Goal: Information Seeking & Learning: Learn about a topic

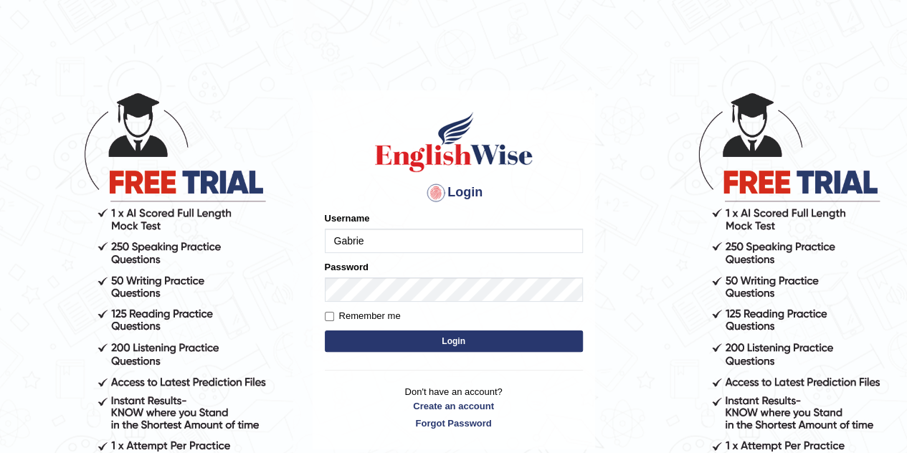
type input "Gabriel_05"
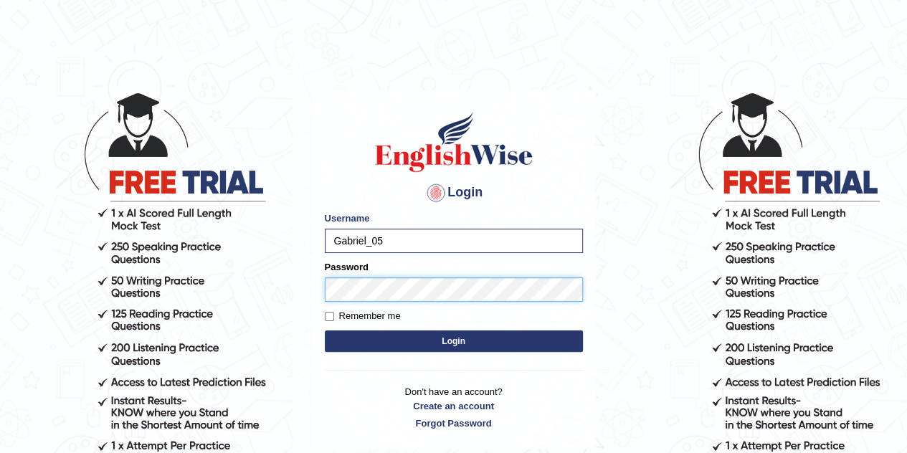
click at [325, 330] on button "Login" at bounding box center [454, 341] width 258 height 22
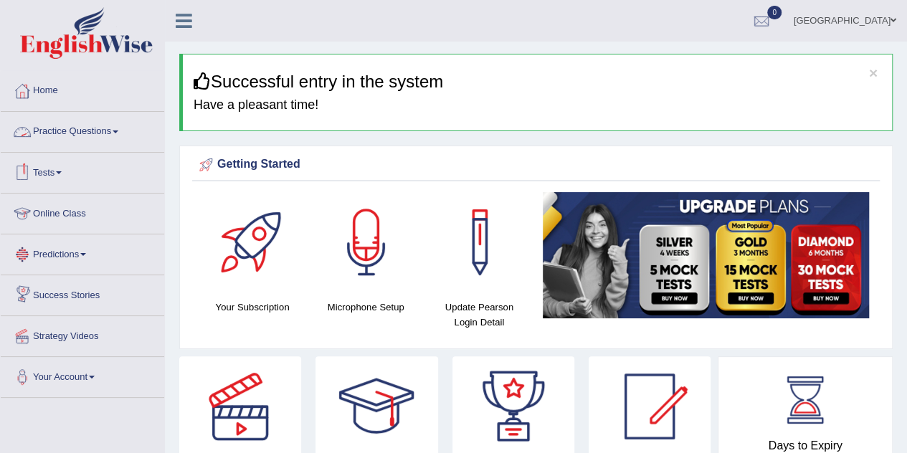
click at [53, 128] on link "Practice Questions" at bounding box center [82, 130] width 163 height 36
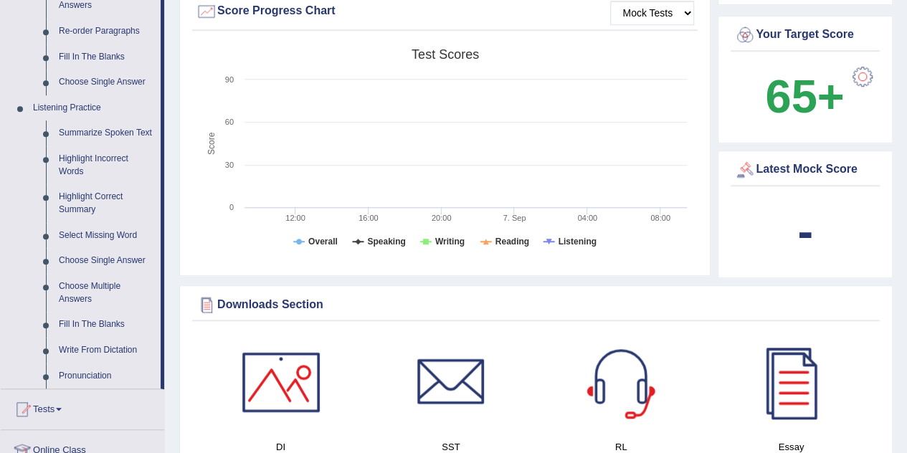
scroll to position [530, 0]
click at [111, 128] on link "Summarize Spoken Text" at bounding box center [106, 133] width 108 height 26
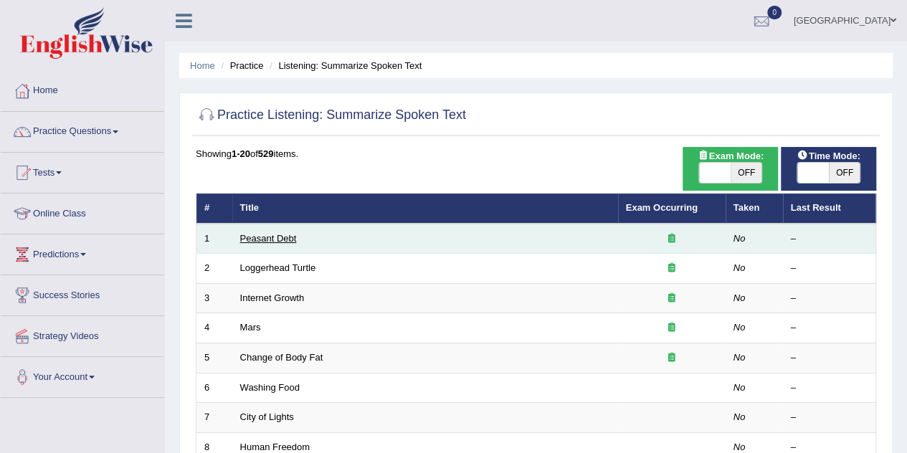
click at [271, 235] on link "Peasant Debt" at bounding box center [268, 238] width 57 height 11
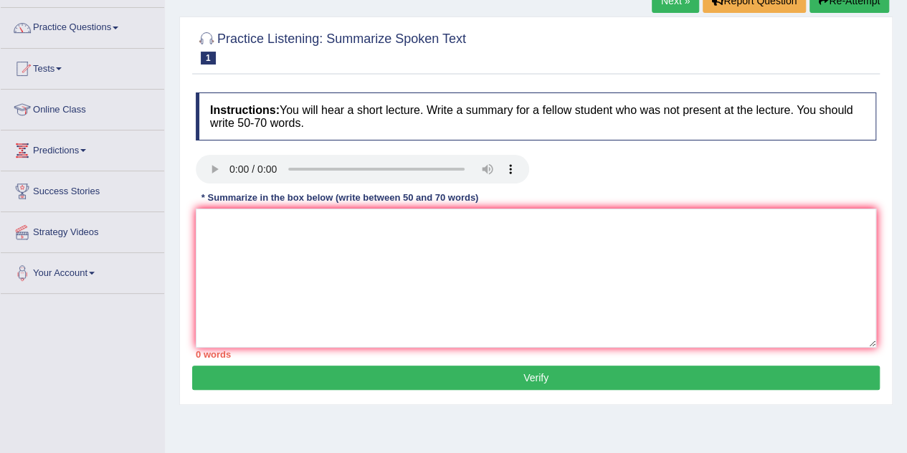
scroll to position [103, 0]
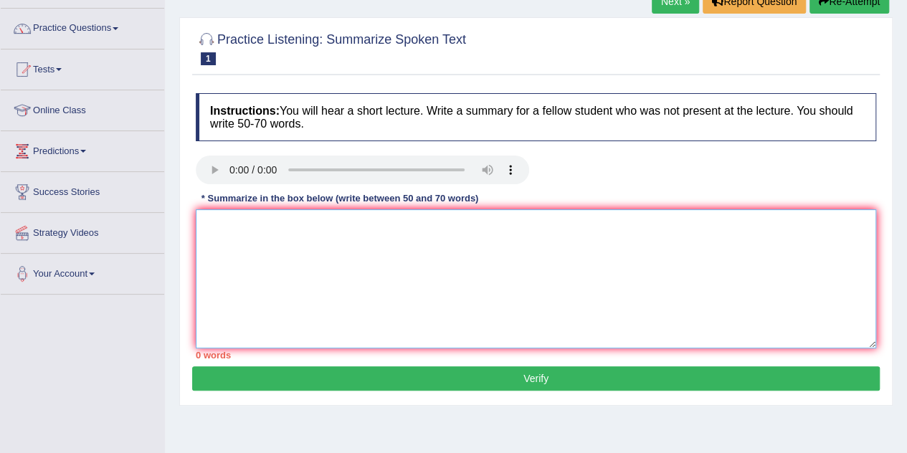
click at [211, 230] on textarea at bounding box center [536, 278] width 680 height 139
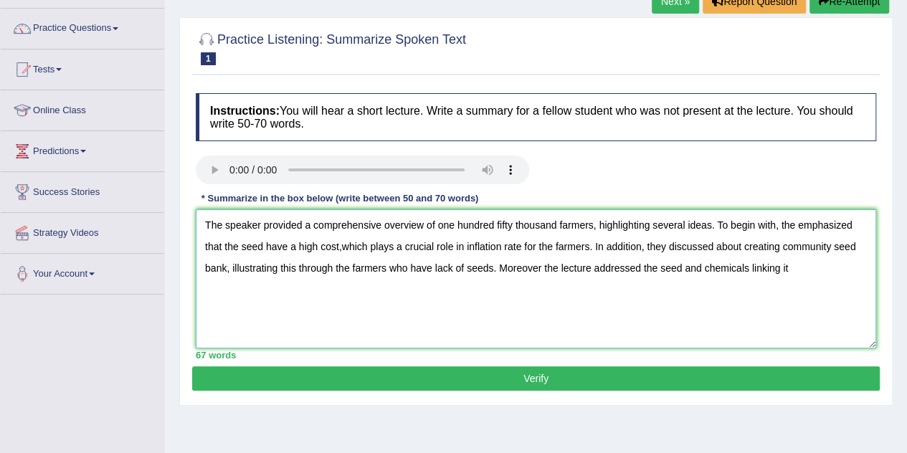
click at [523, 244] on textarea "The speaker provided a comprehensive overview of one hundred fifty thousand far…" at bounding box center [536, 278] width 680 height 139
click at [761, 271] on textarea "The speaker provided a comprehensive overview of one hundred fifty thousand far…" at bounding box center [536, 278] width 680 height 139
click at [566, 246] on textarea "The speaker provided a comprehensive overview of one hundred fifty thousand far…" at bounding box center [536, 278] width 680 height 139
click at [505, 247] on textarea "The speaker provided a comprehensive overview of one hundred fifty thousand far…" at bounding box center [536, 278] width 680 height 139
click at [398, 266] on textarea "The speaker provided a comprehensive overview of one hundred fifty thousand far…" at bounding box center [536, 278] width 680 height 139
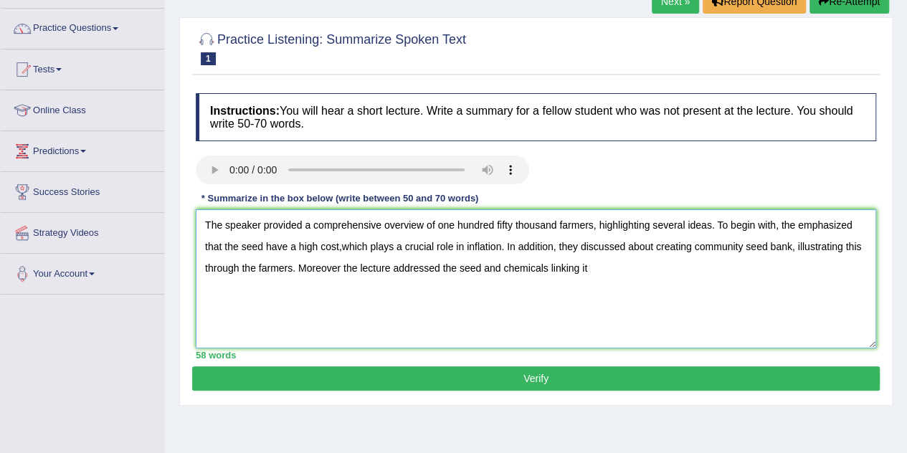
click at [585, 267] on textarea "The speaker provided a comprehensive overview of one hundred fifty thousand far…" at bounding box center [536, 278] width 680 height 139
type textarea "The speaker provided a comprehensive overview of one hundred fifty thousand far…"
click at [550, 378] on button "Verify" at bounding box center [535, 378] width 687 height 24
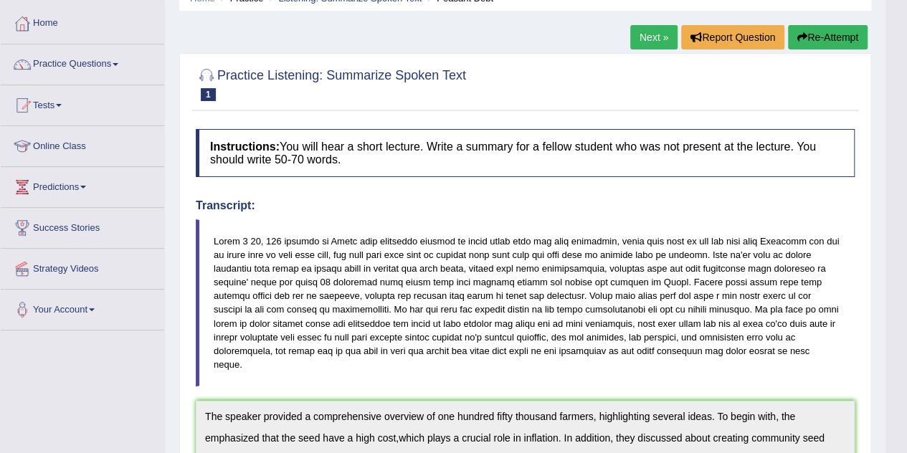
scroll to position [70, 0]
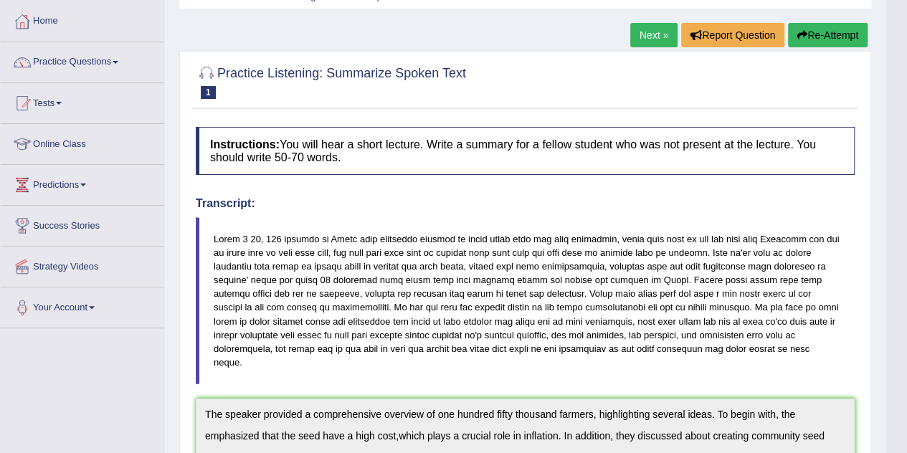
click at [651, 41] on link "Next »" at bounding box center [653, 35] width 47 height 24
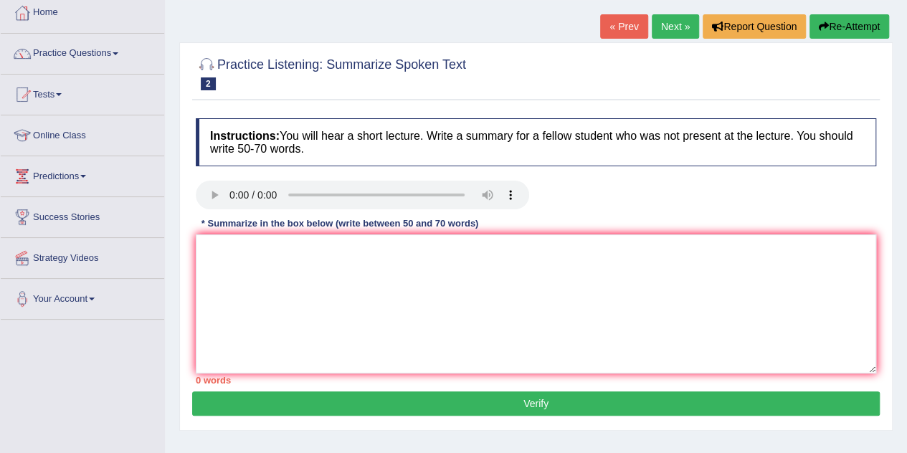
scroll to position [82, 0]
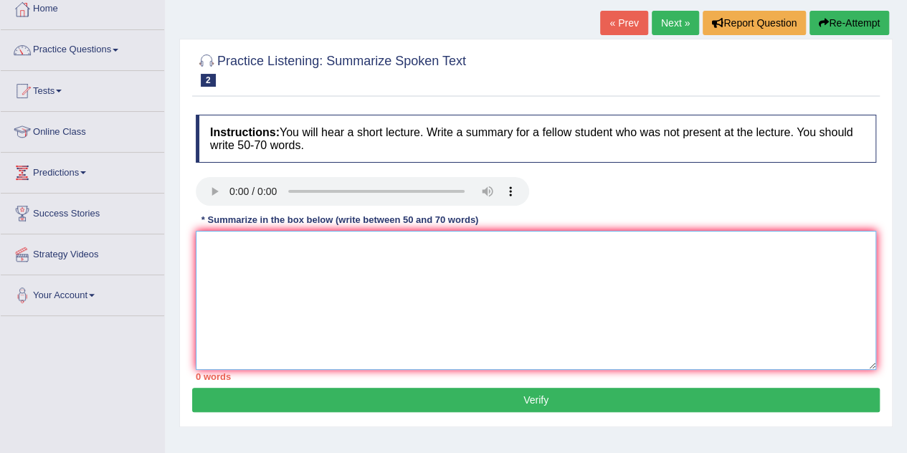
click at [229, 263] on textarea at bounding box center [536, 300] width 680 height 139
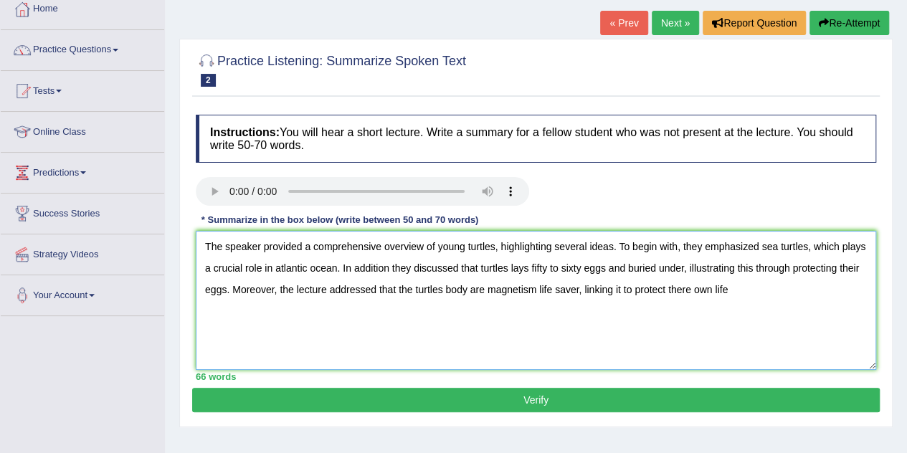
click at [689, 292] on textarea "The speaker provided a comprehensive overview of young turtles, highlighting se…" at bounding box center [536, 300] width 680 height 139
click at [730, 290] on textarea "The speaker provided a comprehensive overview of young turtles, highlighting se…" at bounding box center [536, 300] width 680 height 139
click at [707, 289] on textarea "The speaker provided a comprehensive overview of young turtles, highlighting se…" at bounding box center [536, 300] width 680 height 139
click at [756, 293] on textarea "The speaker provided a comprehensive overview of young turtles, highlighting se…" at bounding box center [536, 300] width 680 height 139
type textarea "The speaker provided a comprehensive overview of young turtles, highlighting se…"
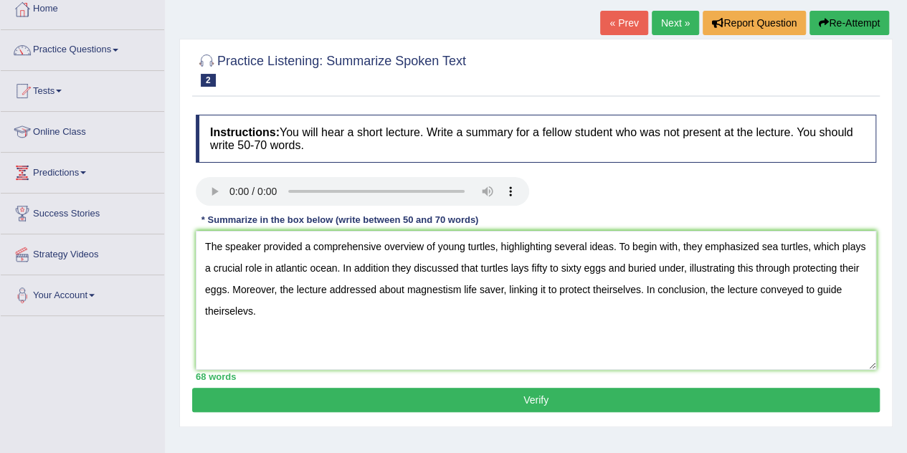
click at [705, 405] on button "Verify" at bounding box center [535, 400] width 687 height 24
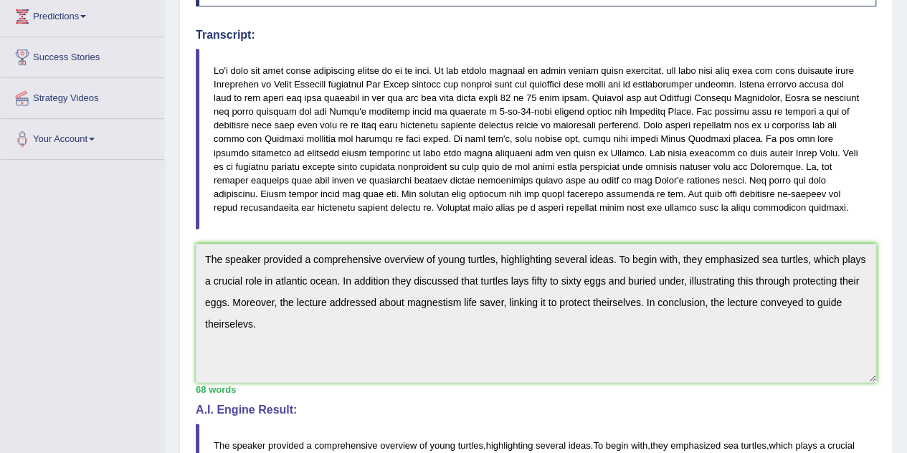
scroll to position [0, 0]
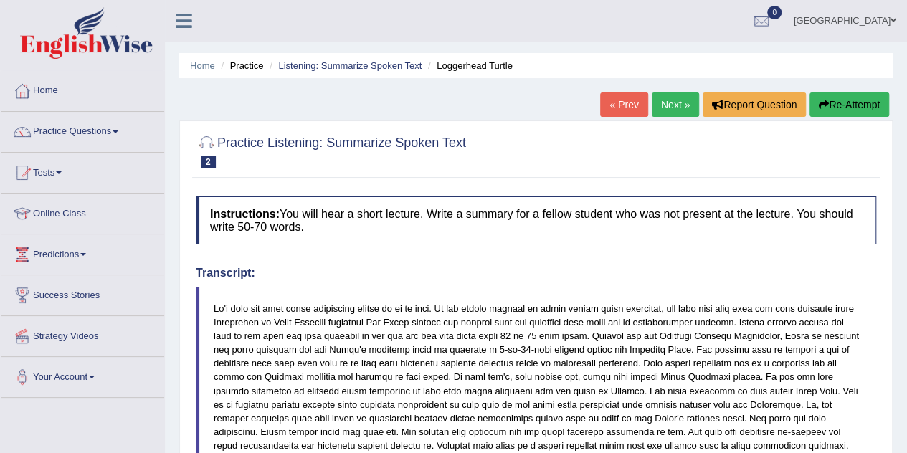
click at [670, 105] on link "Next »" at bounding box center [674, 104] width 47 height 24
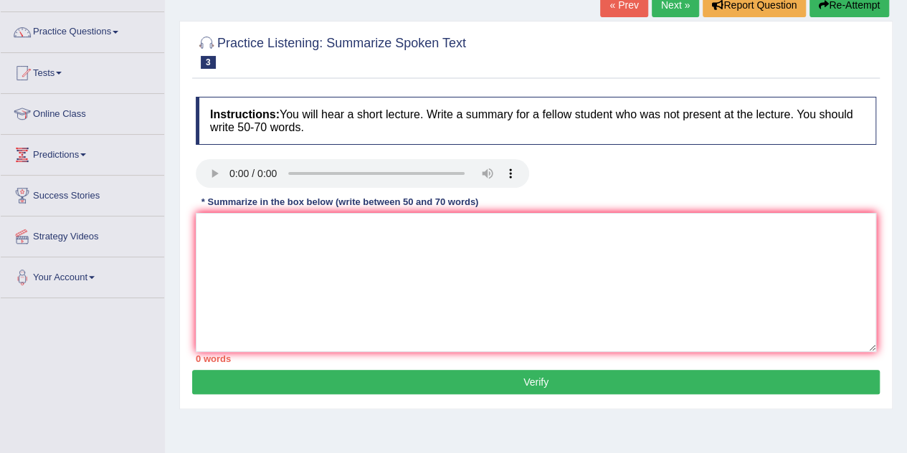
scroll to position [101, 0]
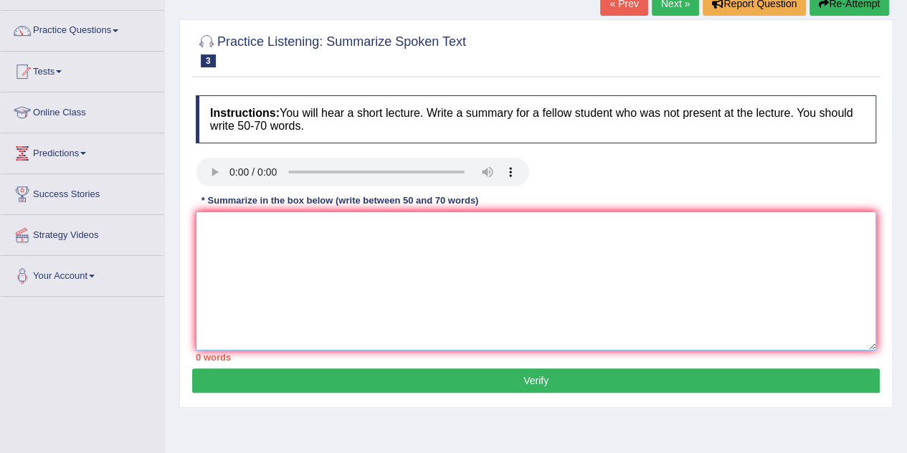
click at [218, 226] on textarea at bounding box center [536, 280] width 680 height 139
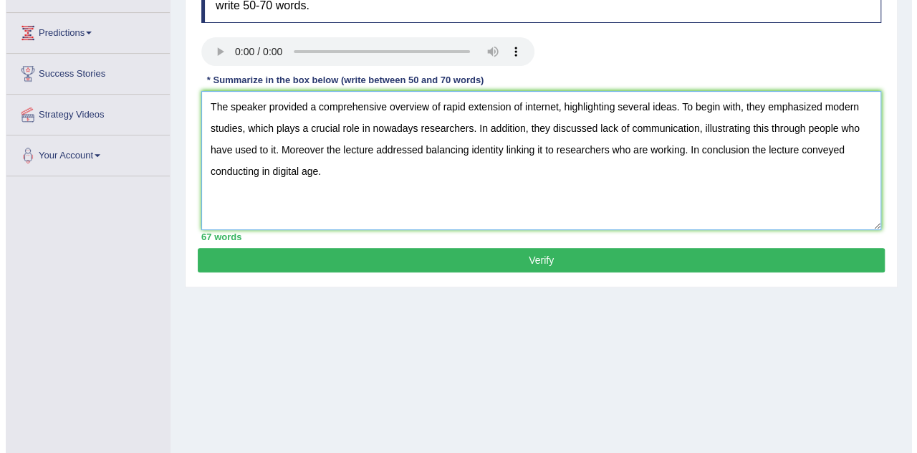
scroll to position [223, 0]
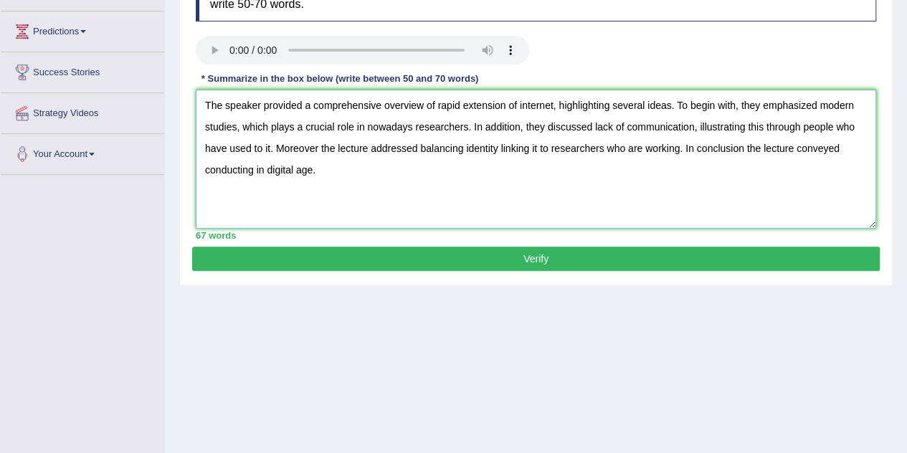
type textarea "The speaker provided a comprehensive overview of rapid extension of internet, h…"
click at [320, 262] on button "Verify" at bounding box center [535, 259] width 687 height 24
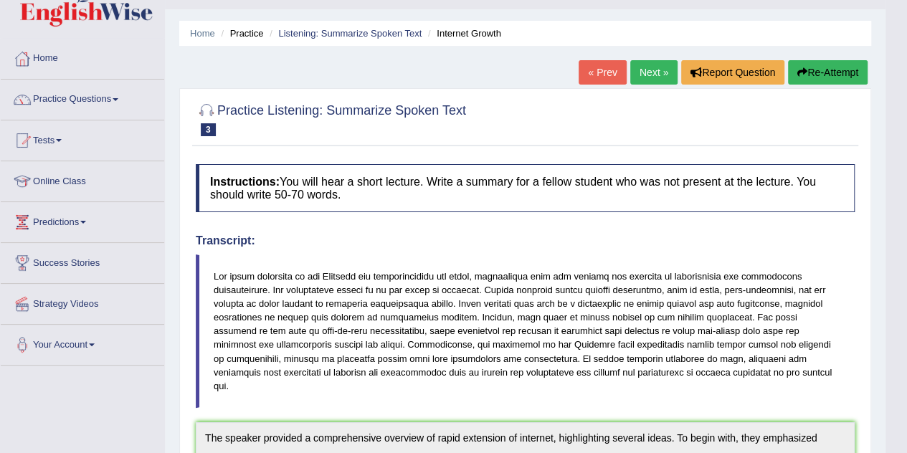
scroll to position [0, 0]
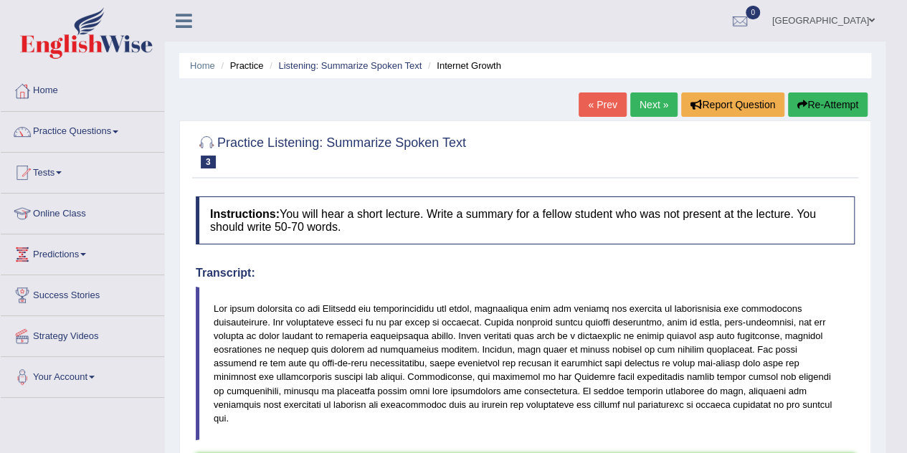
click at [49, 123] on link "Practice Questions" at bounding box center [82, 130] width 163 height 36
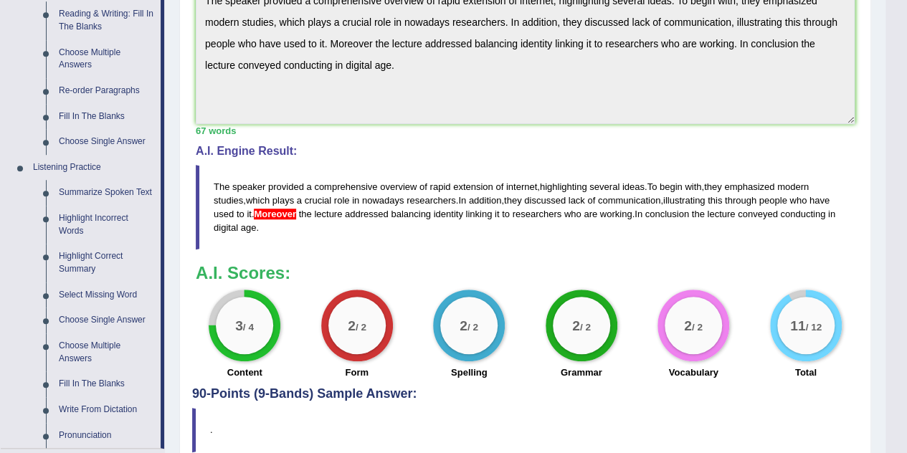
scroll to position [470, 0]
click at [113, 187] on link "Summarize Spoken Text" at bounding box center [106, 192] width 108 height 26
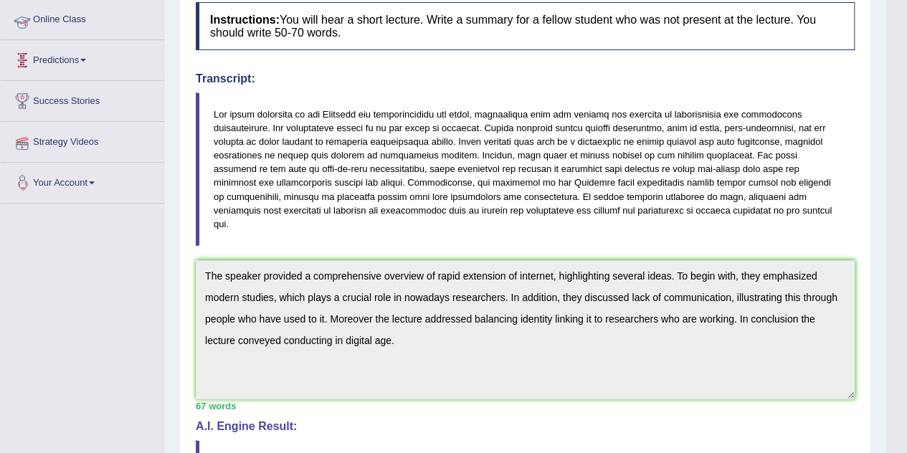
scroll to position [183, 0]
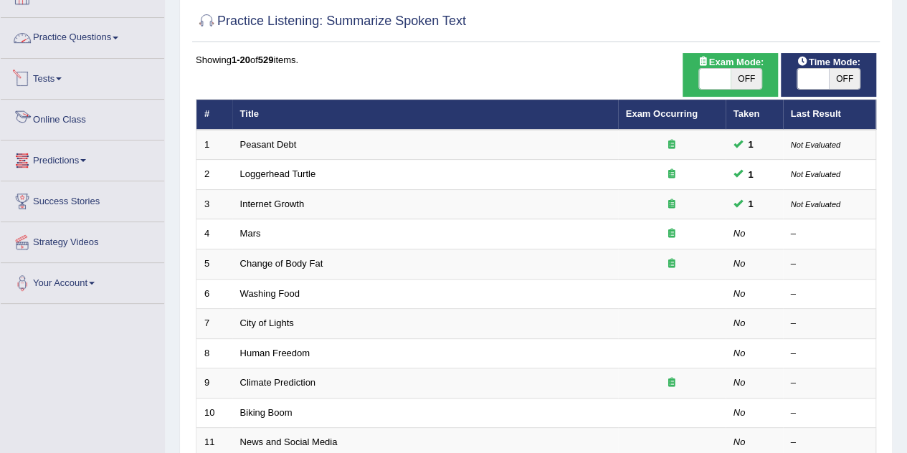
scroll to position [37, 0]
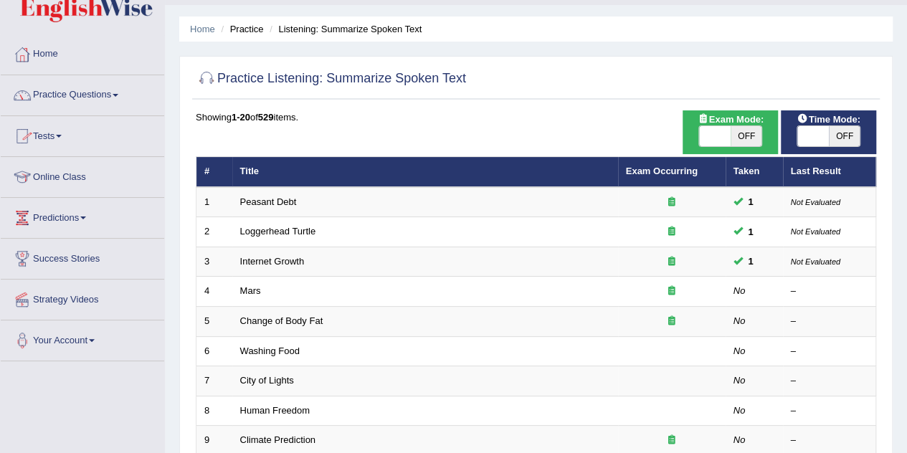
click at [74, 90] on link "Practice Questions" at bounding box center [82, 93] width 163 height 36
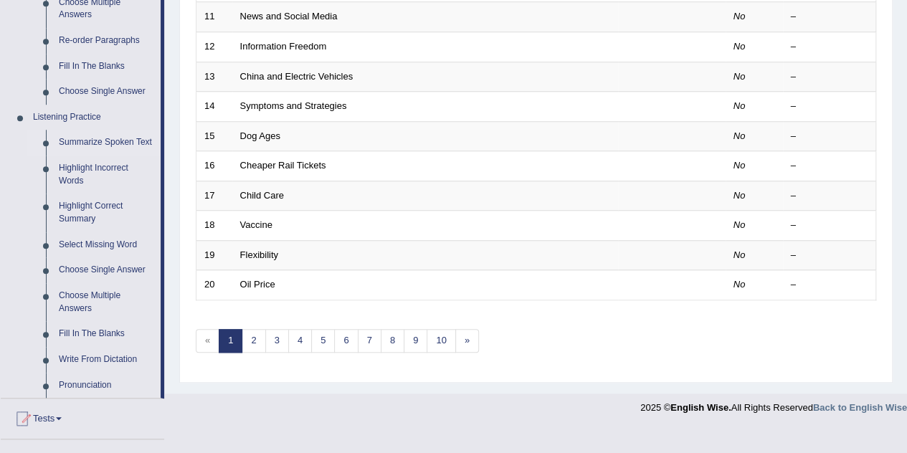
scroll to position [519, 0]
click at [86, 172] on link "Highlight Incorrect Words" at bounding box center [106, 175] width 108 height 38
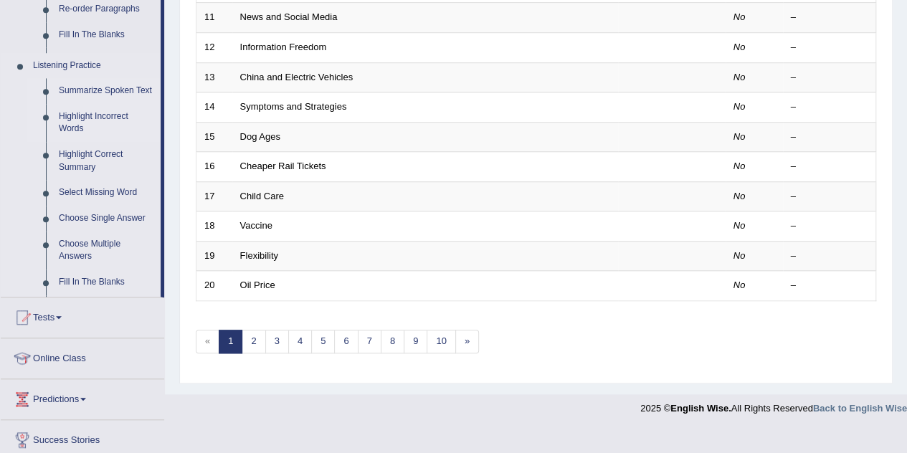
scroll to position [489, 0]
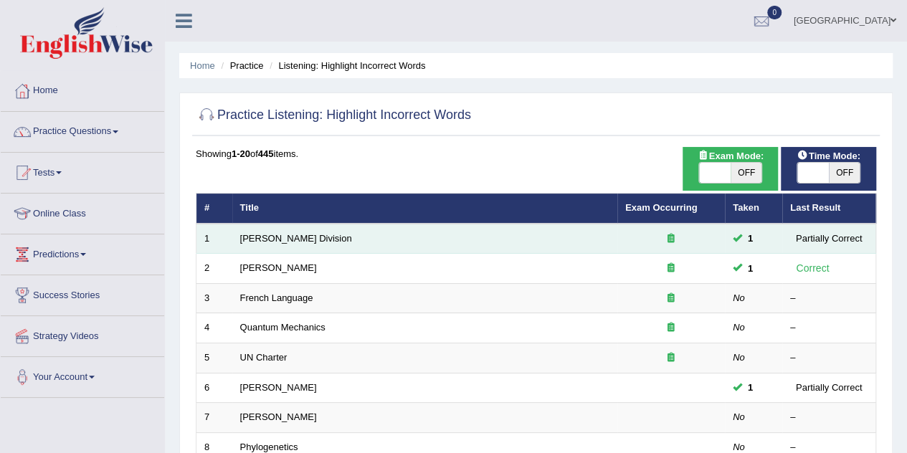
click at [273, 230] on td "Ward Division" at bounding box center [424, 239] width 385 height 30
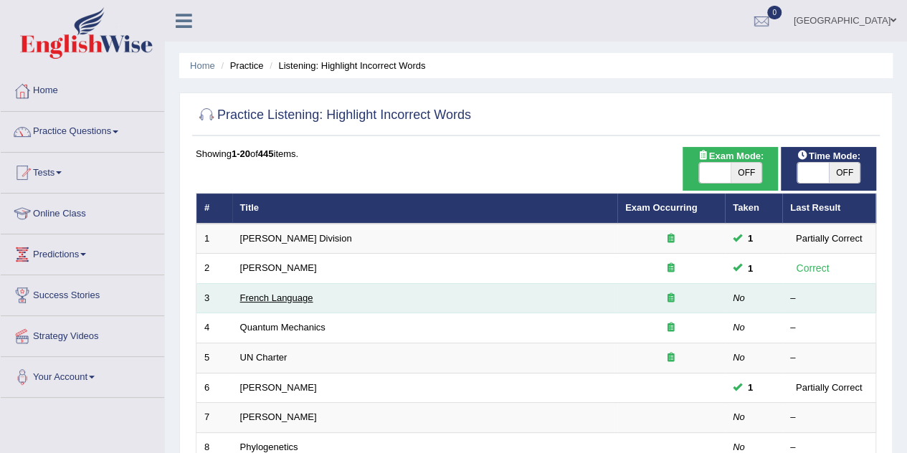
click at [264, 296] on link "French Language" at bounding box center [276, 297] width 73 height 11
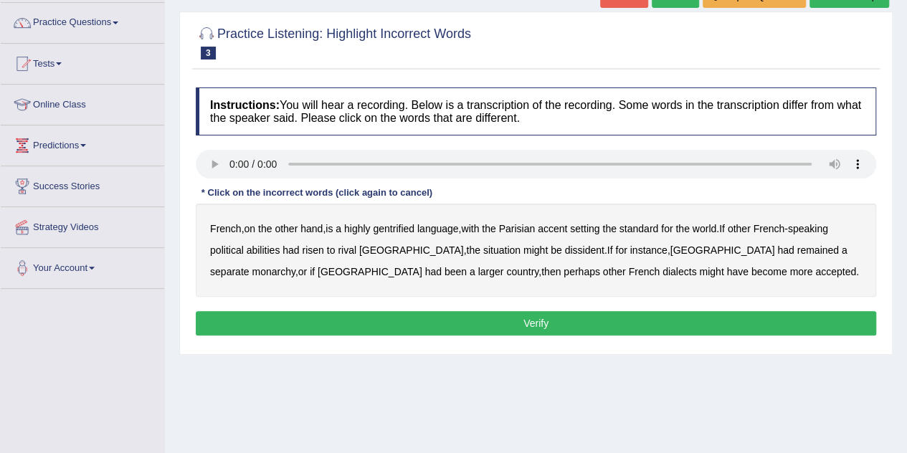
scroll to position [110, 0]
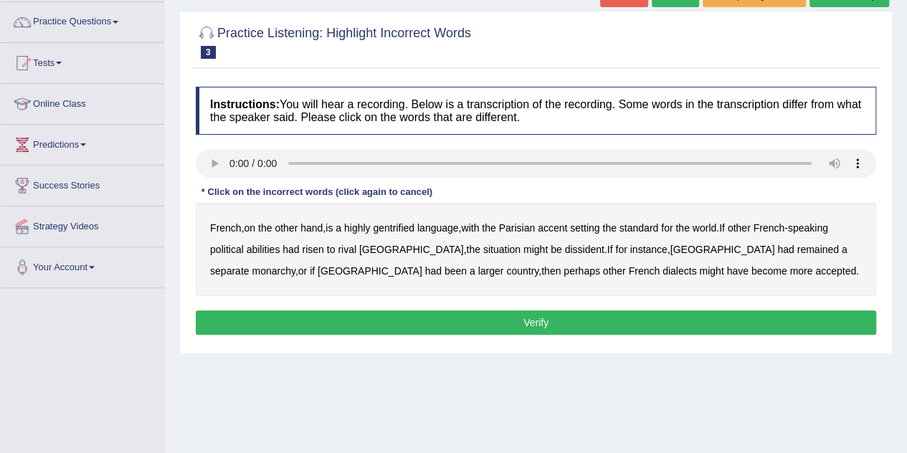
click at [404, 224] on b "gentrified" at bounding box center [394, 227] width 42 height 11
click at [259, 247] on b "abilities" at bounding box center [264, 249] width 34 height 11
click at [564, 252] on b "dissident" at bounding box center [583, 249] width 39 height 11
click at [295, 265] on b "monarchy" at bounding box center [273, 270] width 43 height 11
click at [567, 328] on button "Verify" at bounding box center [536, 322] width 680 height 24
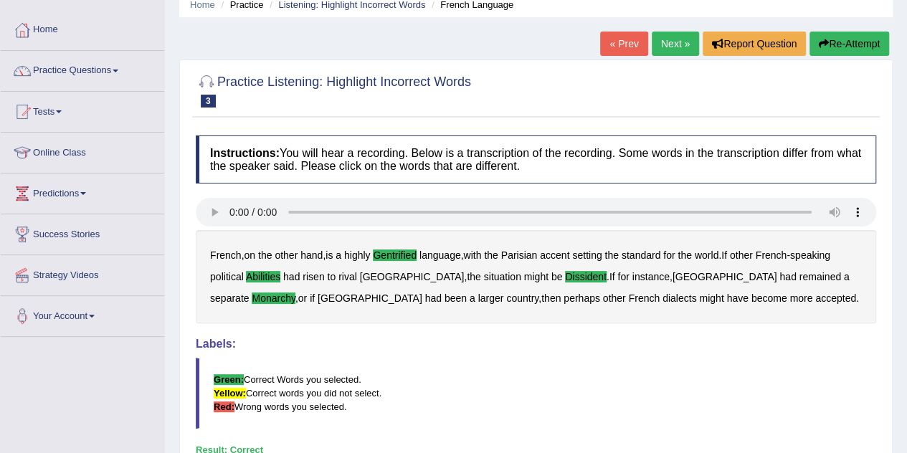
scroll to position [0, 0]
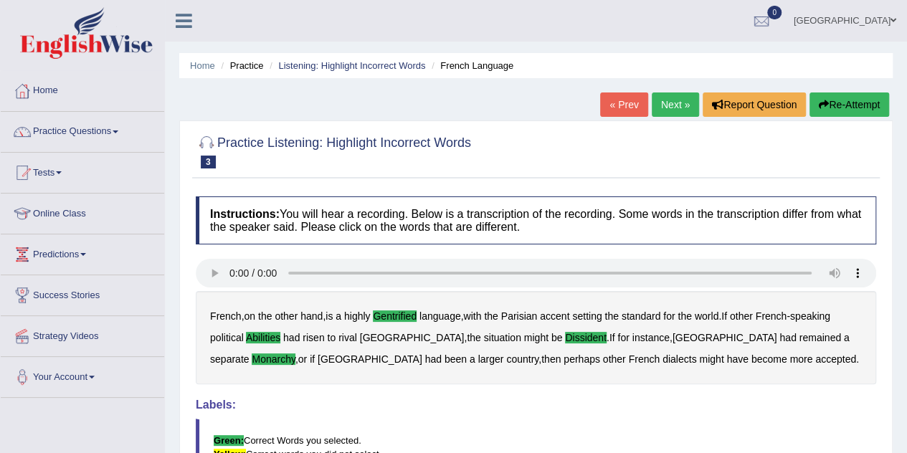
click at [674, 100] on link "Next »" at bounding box center [674, 104] width 47 height 24
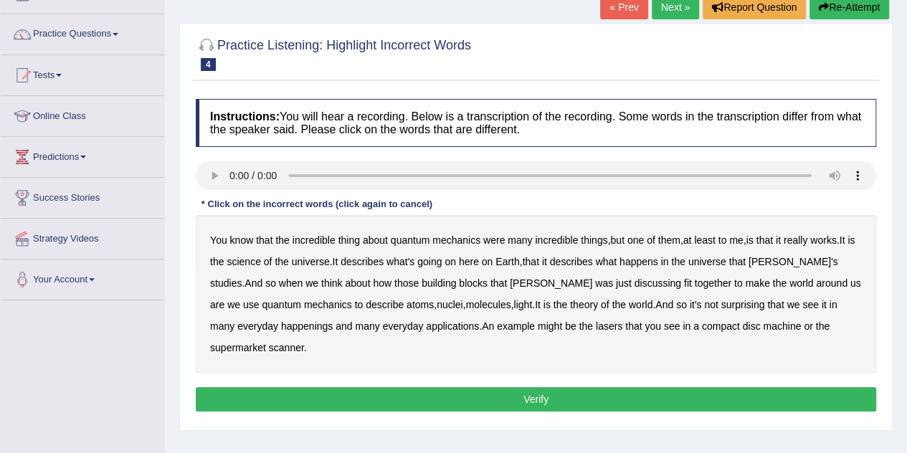
scroll to position [108, 0]
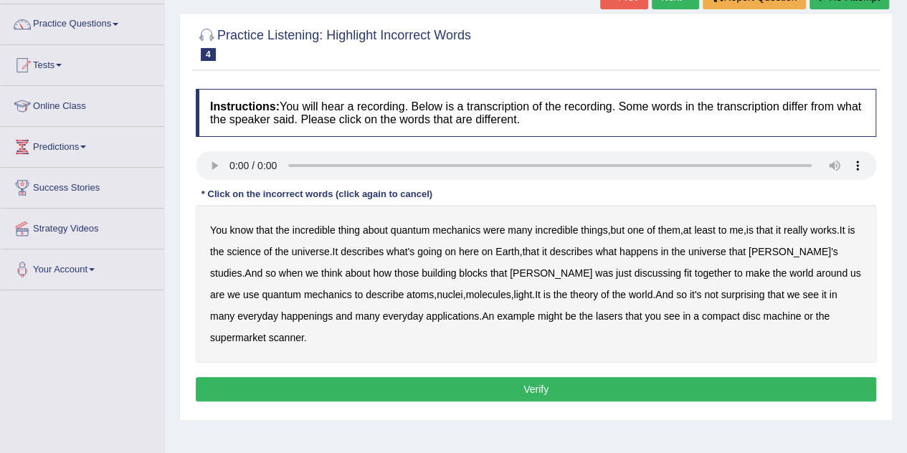
click at [249, 252] on b "science" at bounding box center [243, 251] width 34 height 11
click at [634, 272] on b "discussing" at bounding box center [657, 272] width 47 height 11
click at [281, 317] on b "happenings" at bounding box center [307, 315] width 52 height 11
click at [763, 316] on b "machine" at bounding box center [782, 315] width 38 height 11
click at [662, 377] on button "Verify" at bounding box center [536, 389] width 680 height 24
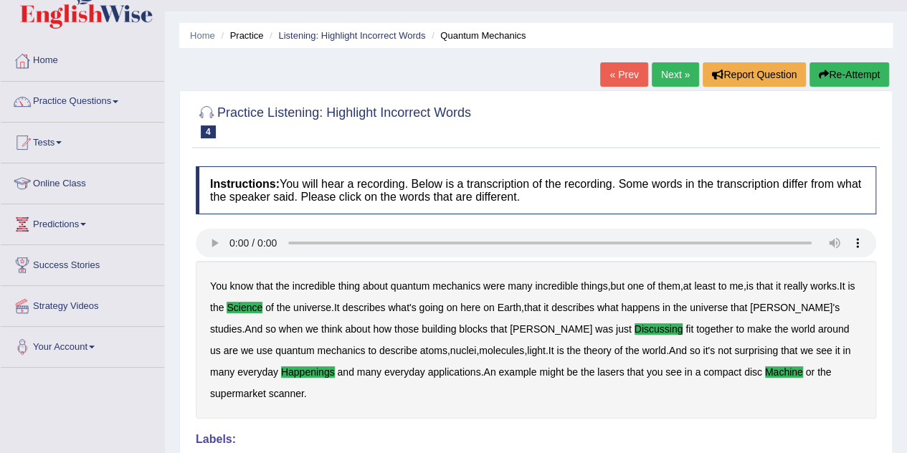
scroll to position [24, 0]
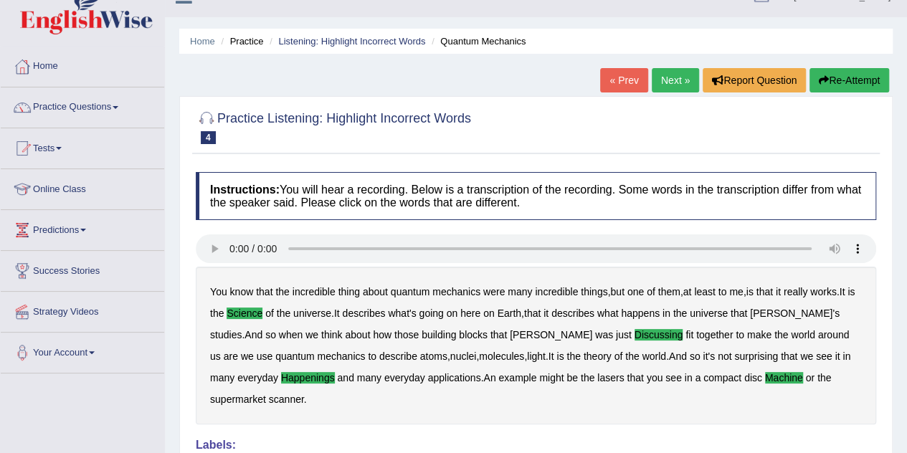
click at [671, 81] on link "Next »" at bounding box center [674, 80] width 47 height 24
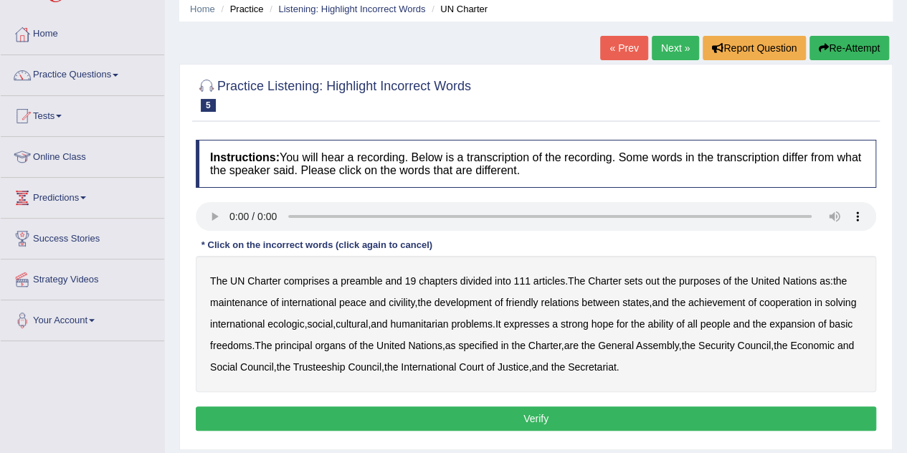
scroll to position [65, 0]
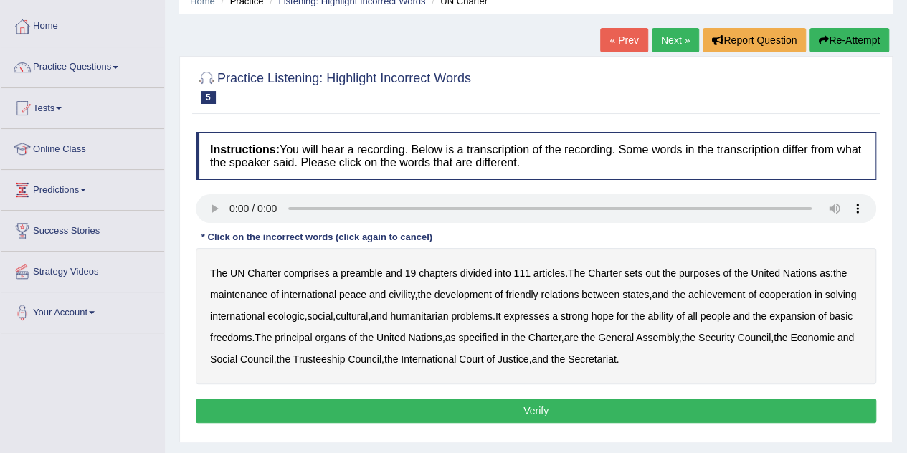
click at [658, 271] on b "out" at bounding box center [652, 272] width 14 height 11
click at [397, 295] on b "civility" at bounding box center [401, 294] width 26 height 11
click at [304, 313] on b "ecologic" at bounding box center [285, 315] width 37 height 11
click at [673, 318] on b "ability" at bounding box center [660, 315] width 26 height 11
click at [676, 404] on button "Verify" at bounding box center [536, 410] width 680 height 24
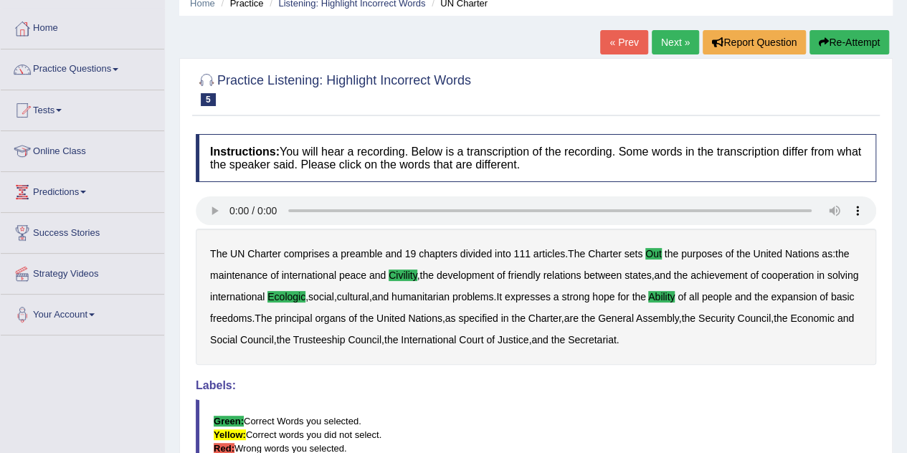
scroll to position [0, 0]
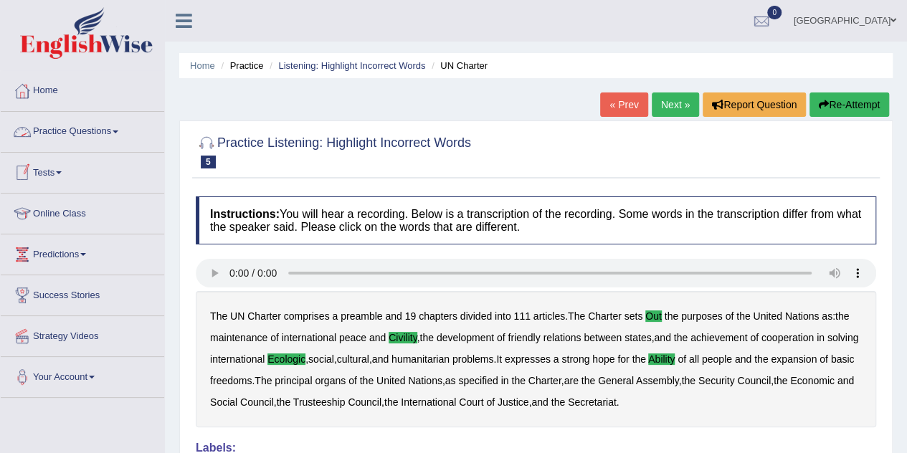
click at [26, 128] on div at bounding box center [22, 132] width 22 height 22
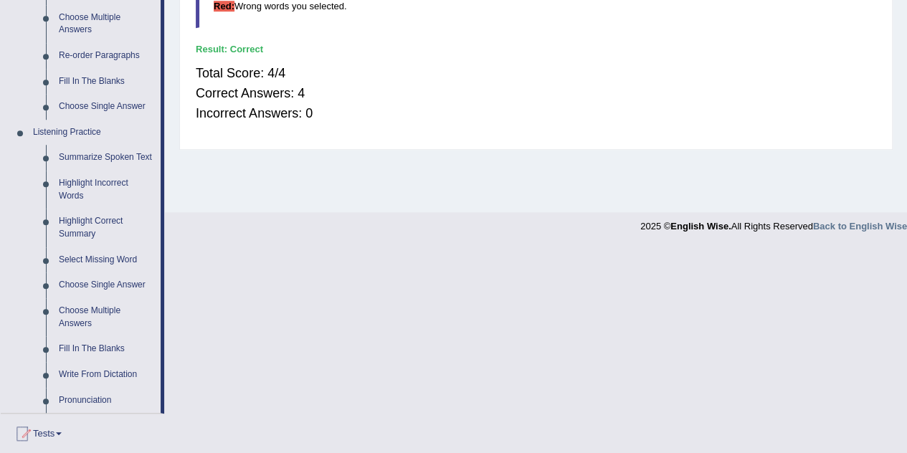
scroll to position [530, 0]
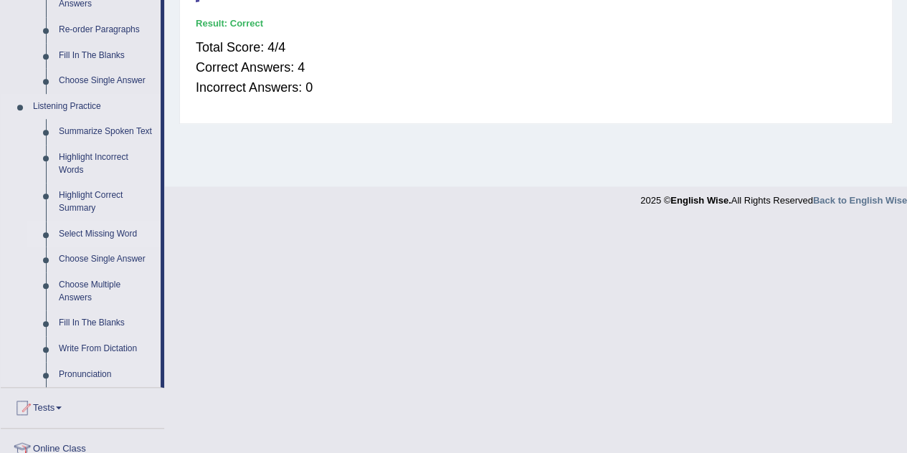
click at [95, 232] on link "Select Missing Word" at bounding box center [106, 234] width 108 height 26
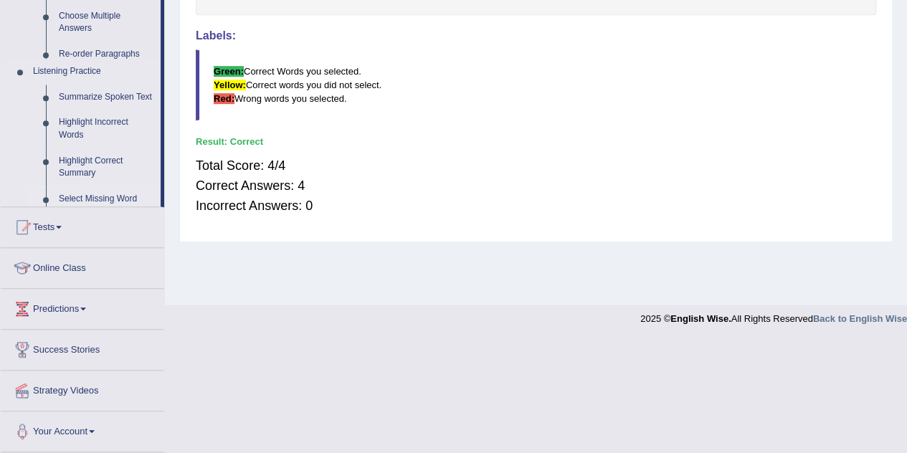
scroll to position [300, 0]
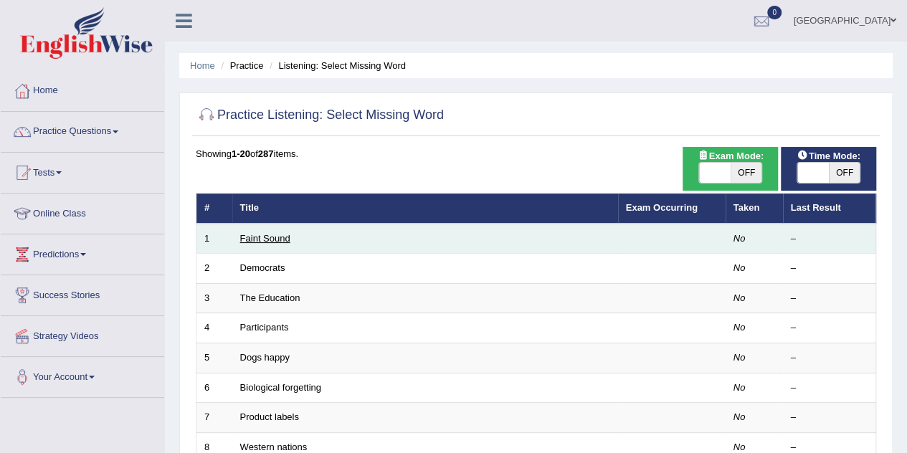
click at [252, 236] on link "Faint Sound" at bounding box center [265, 238] width 50 height 11
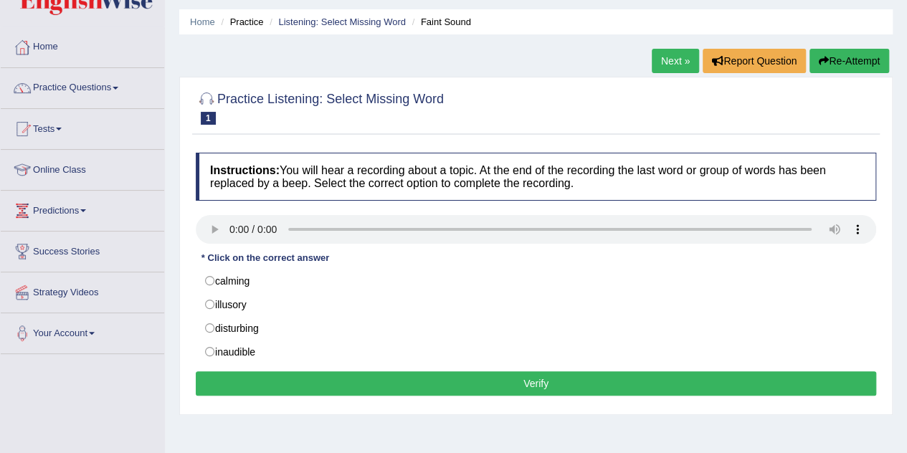
scroll to position [44, 0]
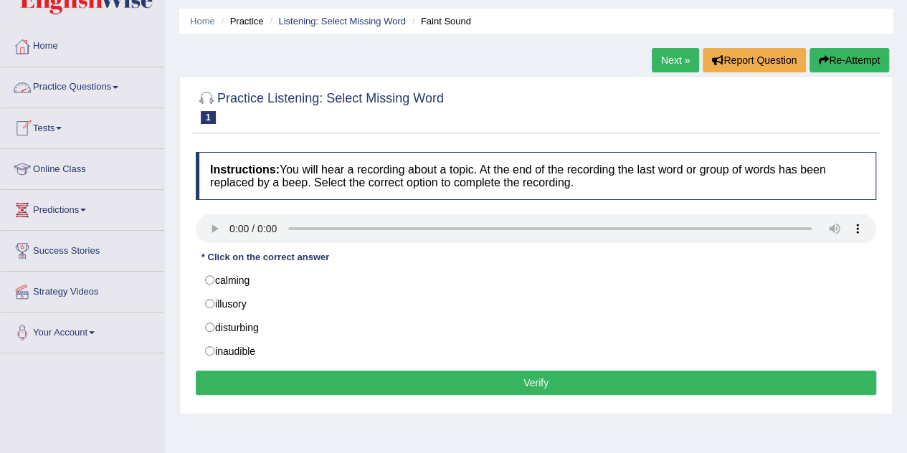
click at [92, 83] on link "Practice Questions" at bounding box center [82, 85] width 163 height 36
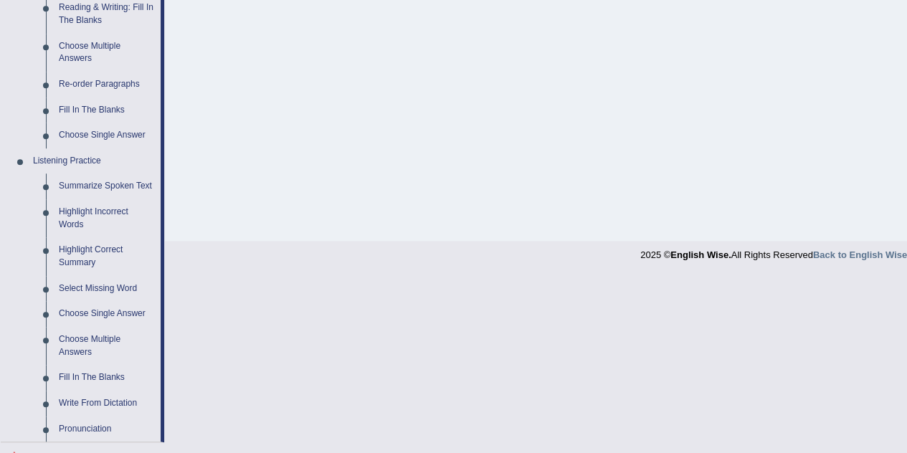
scroll to position [476, 0]
click at [83, 262] on link "Highlight Correct Summary" at bounding box center [106, 256] width 108 height 38
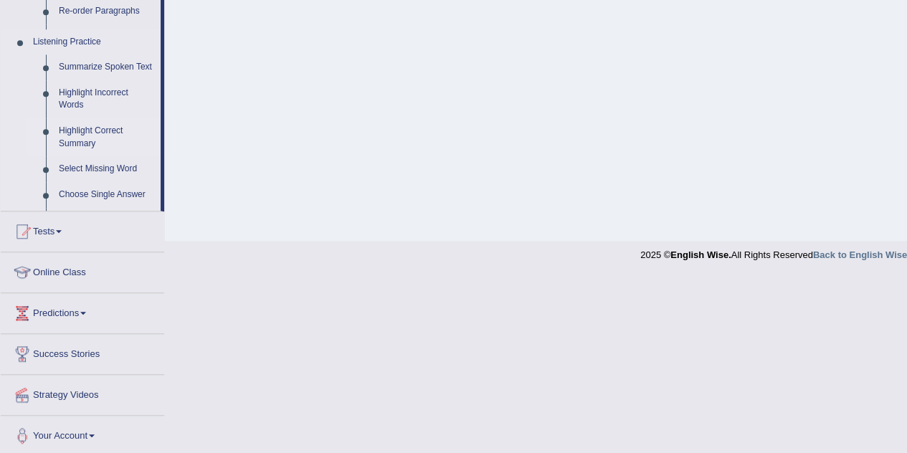
scroll to position [332, 0]
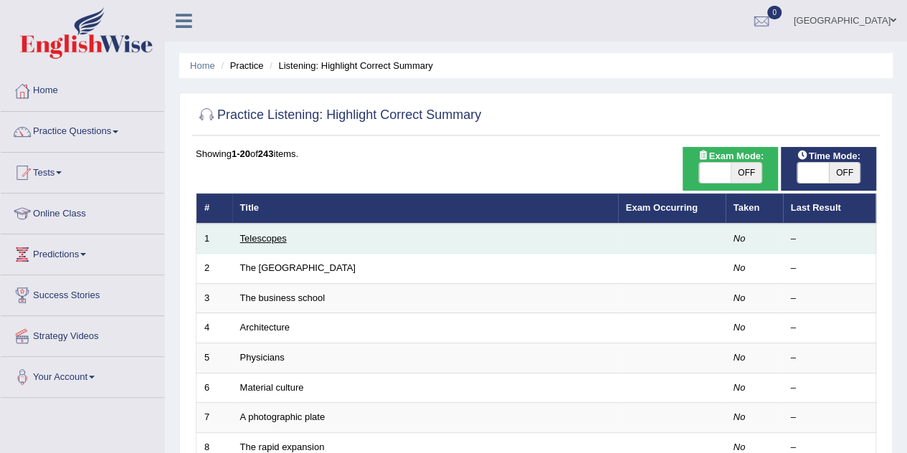
click at [267, 236] on link "Telescopes" at bounding box center [263, 238] width 47 height 11
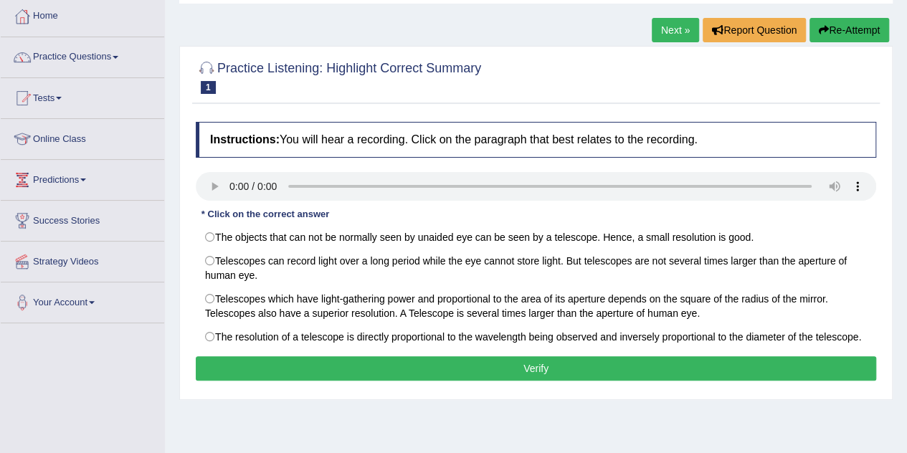
scroll to position [77, 0]
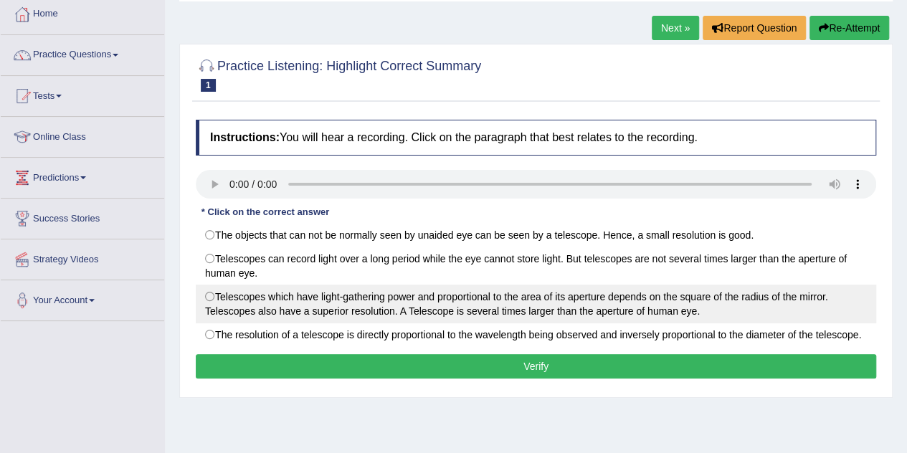
click at [213, 300] on label "Telescopes which have light-gathering power and proportional to the area of its…" at bounding box center [536, 304] width 680 height 39
radio input "true"
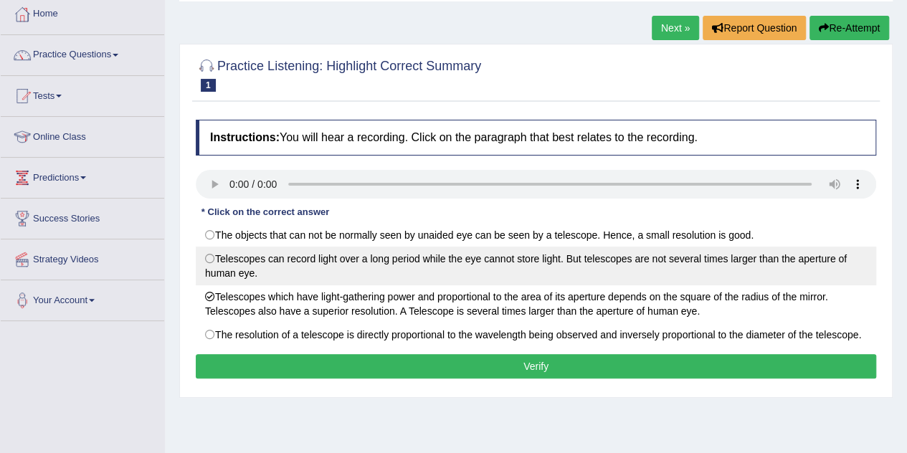
click at [209, 256] on label "Telescopes can record light over a long period while the eye cannot store light…" at bounding box center [536, 266] width 680 height 39
radio input "true"
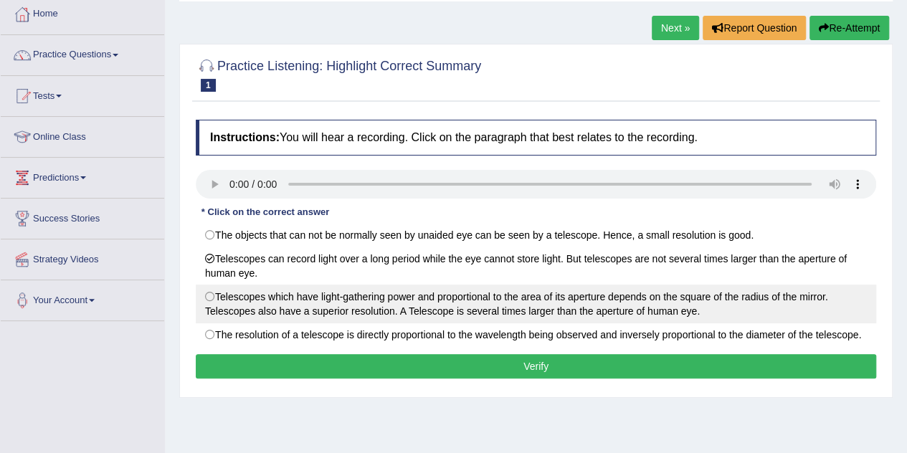
click at [207, 297] on label "Telescopes which have light-gathering power and proportional to the area of its…" at bounding box center [536, 304] width 680 height 39
radio input "true"
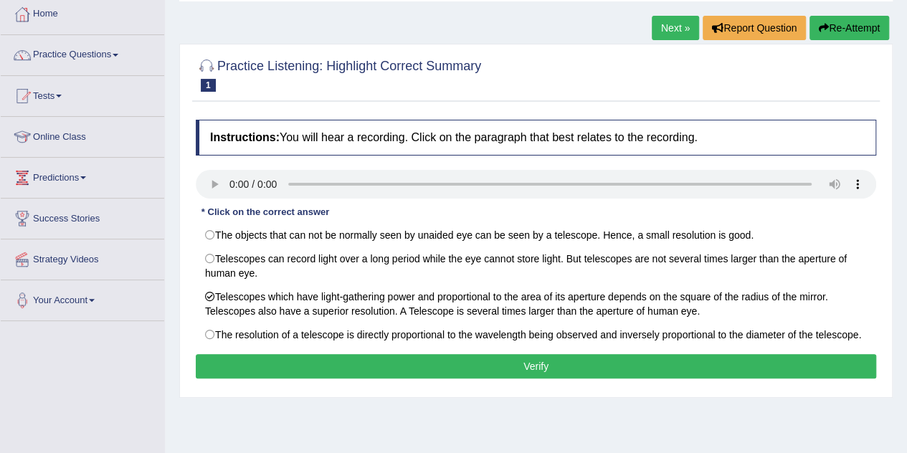
click at [282, 360] on button "Verify" at bounding box center [536, 366] width 680 height 24
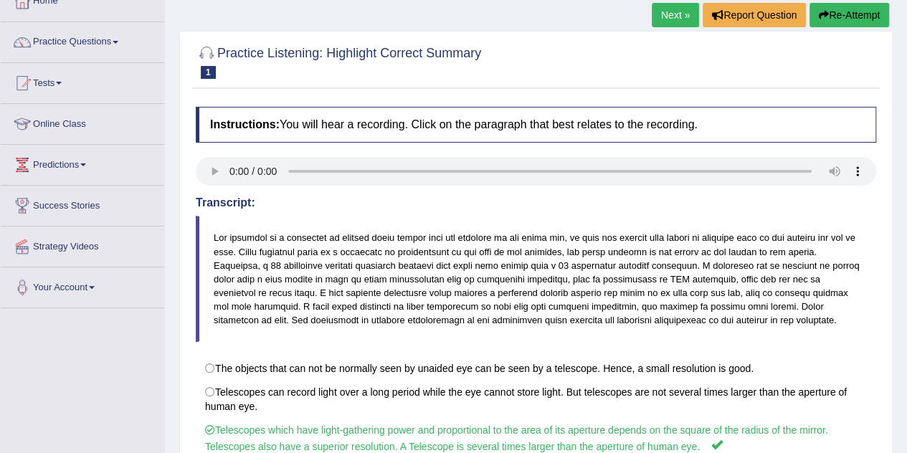
scroll to position [88, 0]
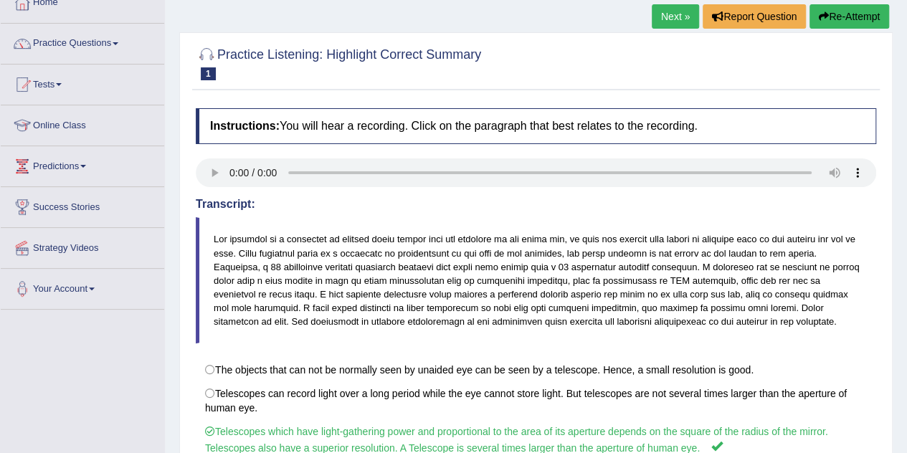
click at [666, 18] on link "Next »" at bounding box center [674, 16] width 47 height 24
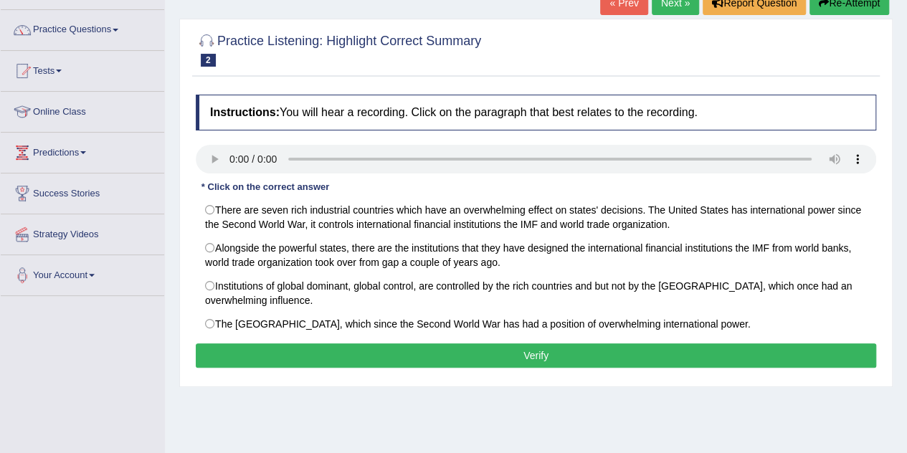
scroll to position [103, 0]
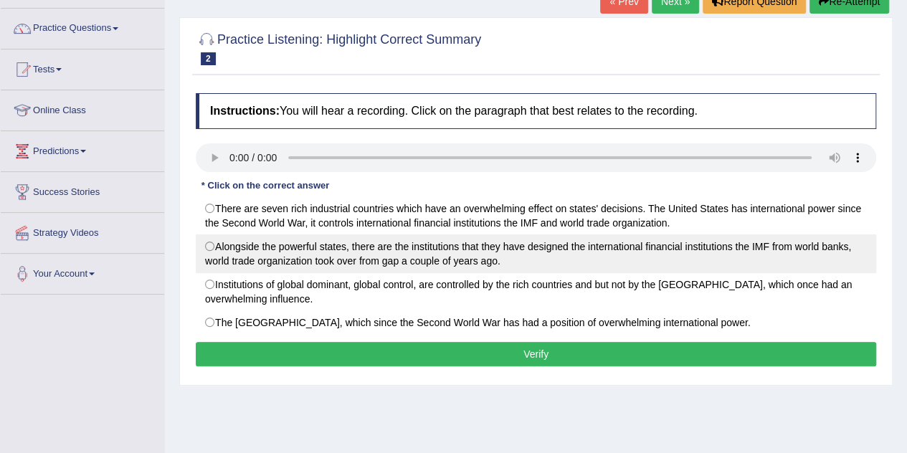
click at [219, 247] on label "Alongside the powerful states, there are the institutions that they have design…" at bounding box center [536, 253] width 680 height 39
radio input "true"
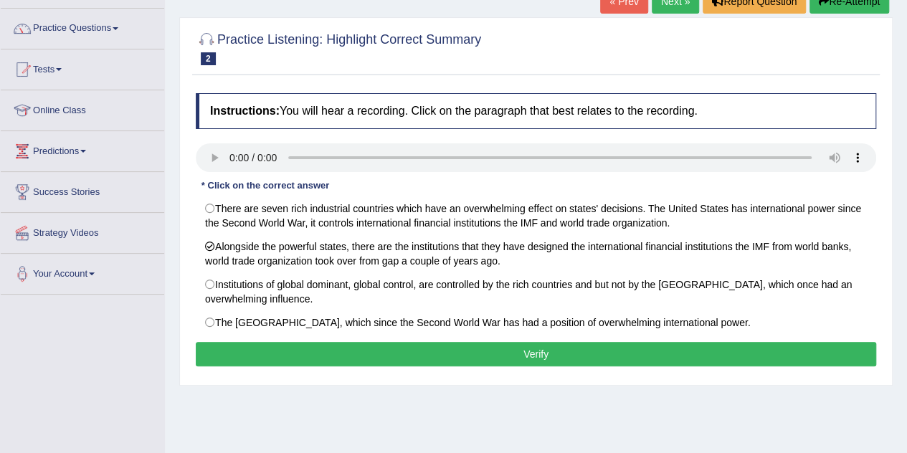
click at [323, 352] on button "Verify" at bounding box center [536, 354] width 680 height 24
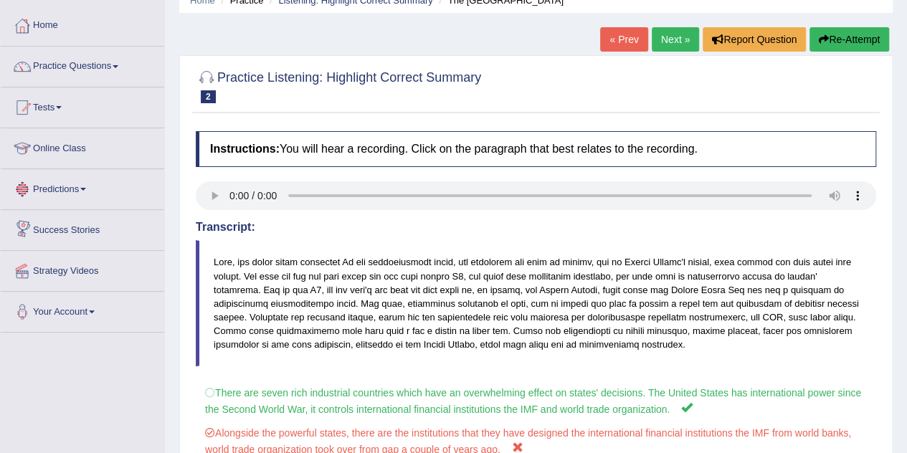
scroll to position [56, 0]
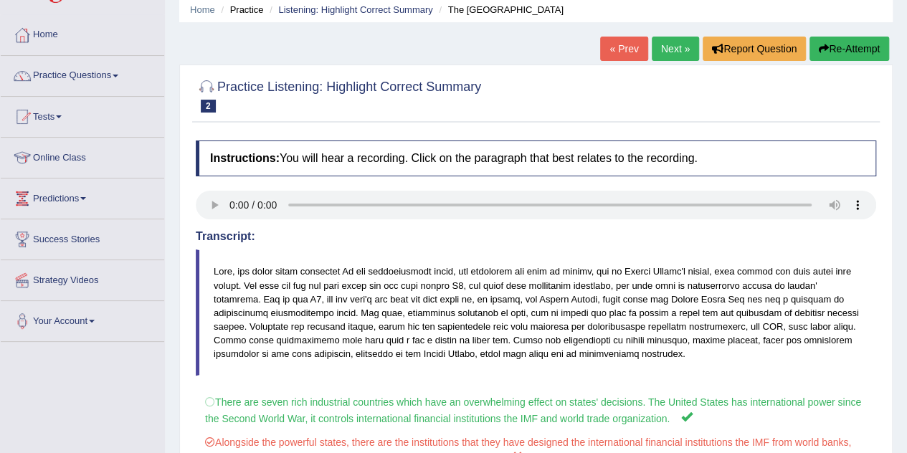
click at [671, 47] on link "Next »" at bounding box center [674, 49] width 47 height 24
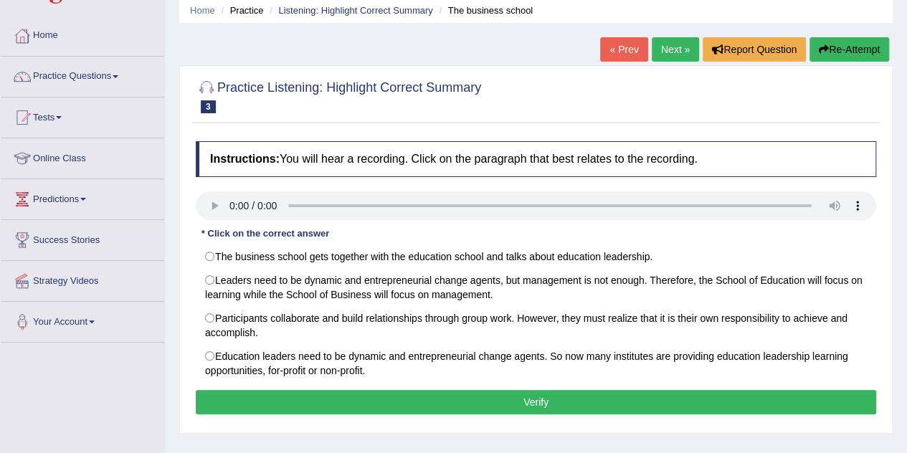
scroll to position [56, 0]
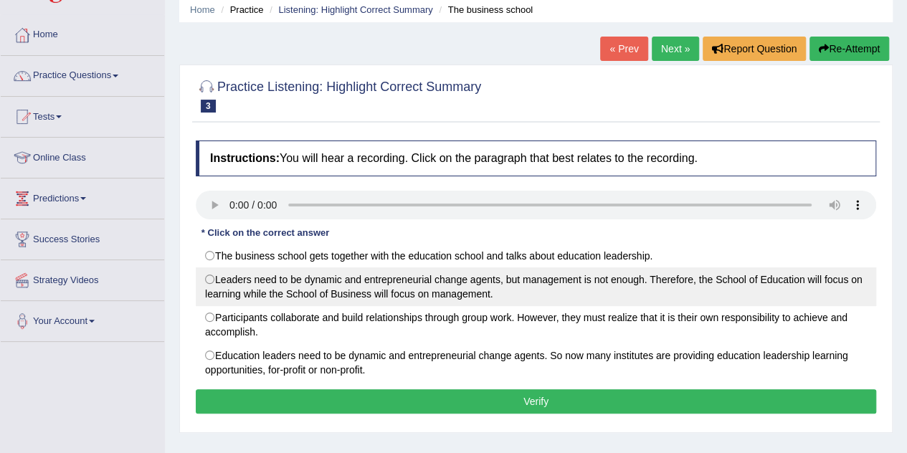
click at [217, 296] on label "Leaders need to be dynamic and entrepreneurial change agents, but management is…" at bounding box center [536, 286] width 680 height 39
radio input "true"
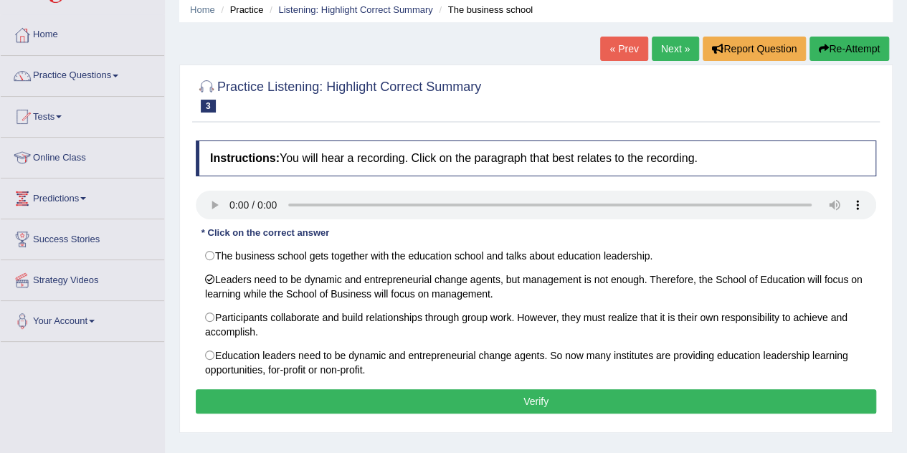
click at [251, 389] on button "Verify" at bounding box center [536, 401] width 680 height 24
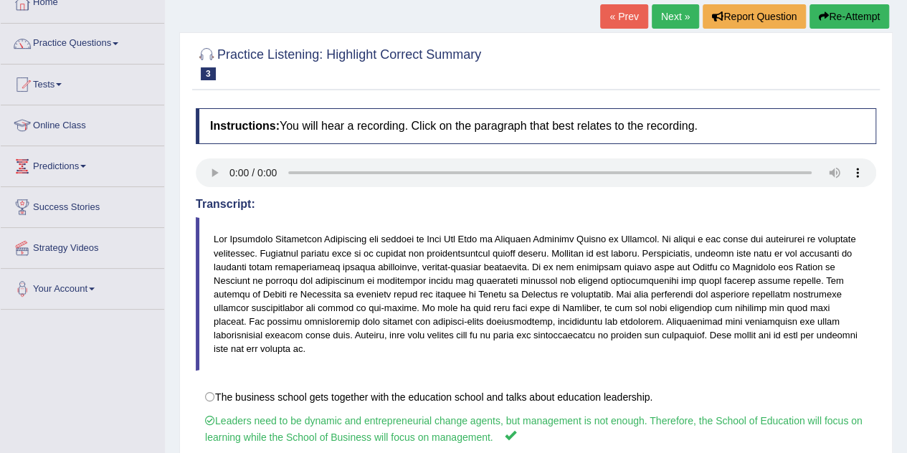
scroll to position [0, 0]
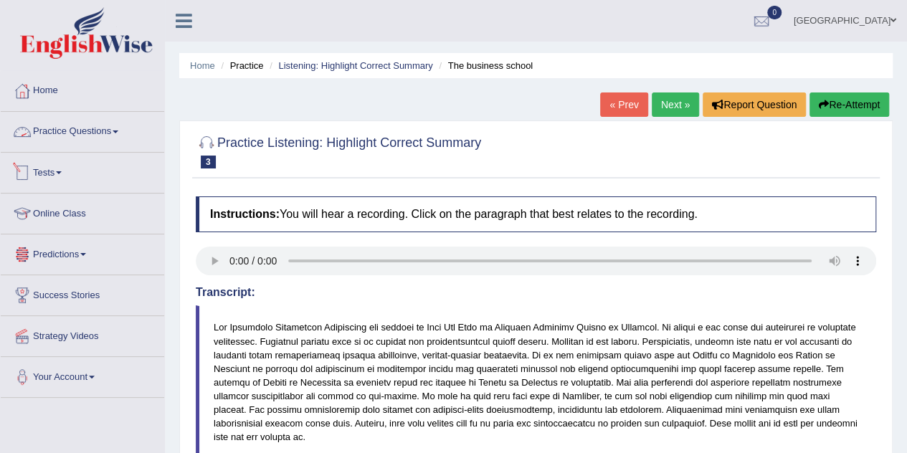
click at [102, 139] on link "Practice Questions" at bounding box center [82, 130] width 163 height 36
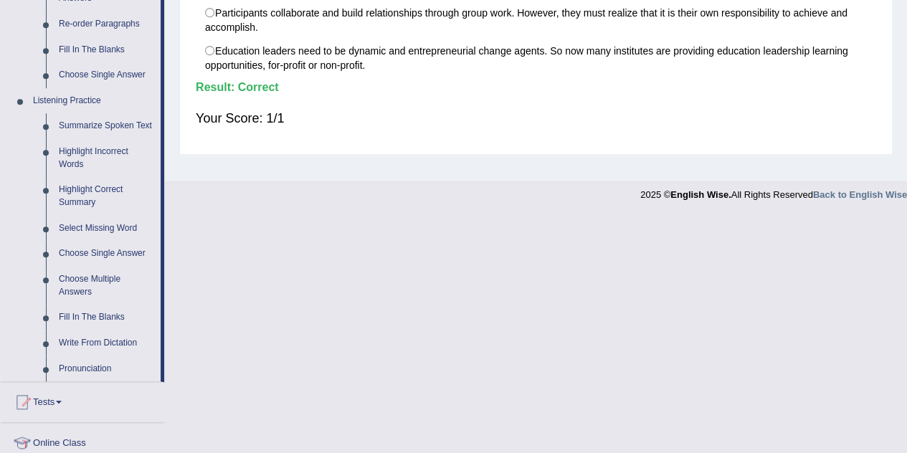
scroll to position [537, 0]
click at [113, 225] on link "Select Missing Word" at bounding box center [106, 228] width 108 height 26
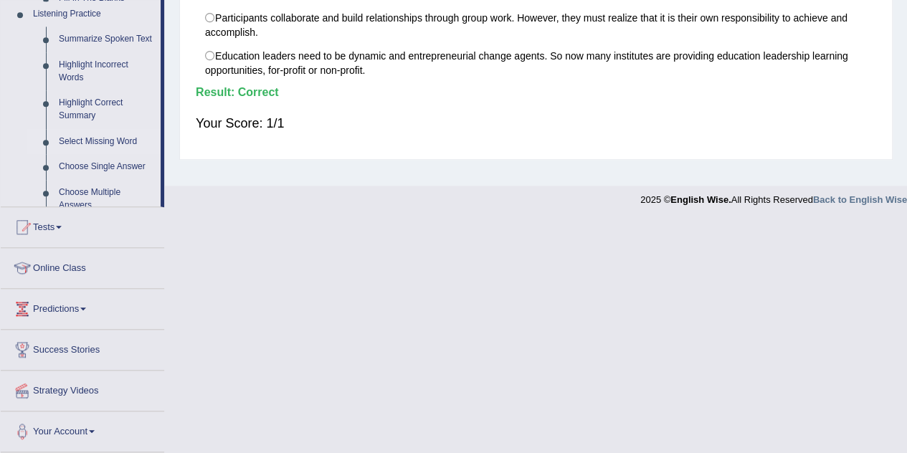
scroll to position [388, 0]
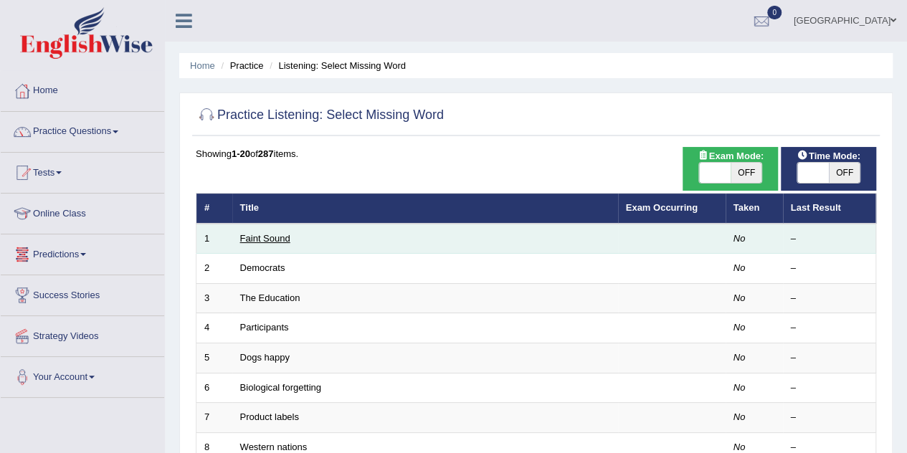
click at [266, 239] on link "Faint Sound" at bounding box center [265, 238] width 50 height 11
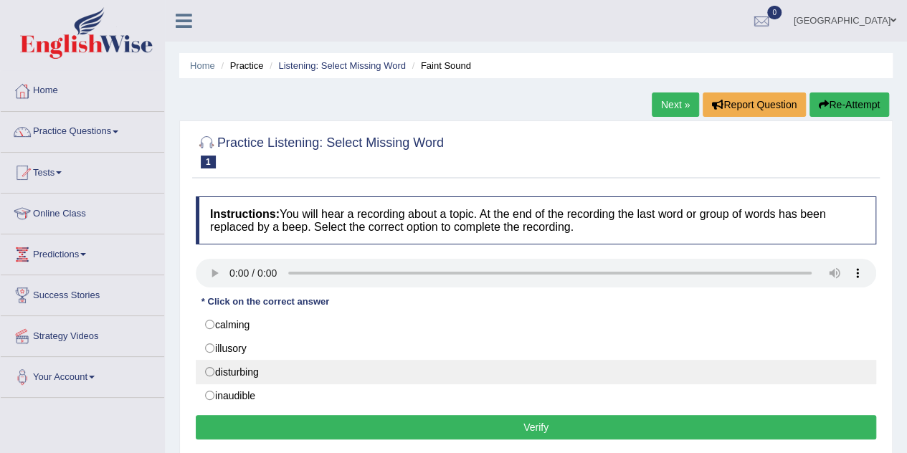
click at [267, 373] on label "disturbing" at bounding box center [536, 372] width 680 height 24
radio input "true"
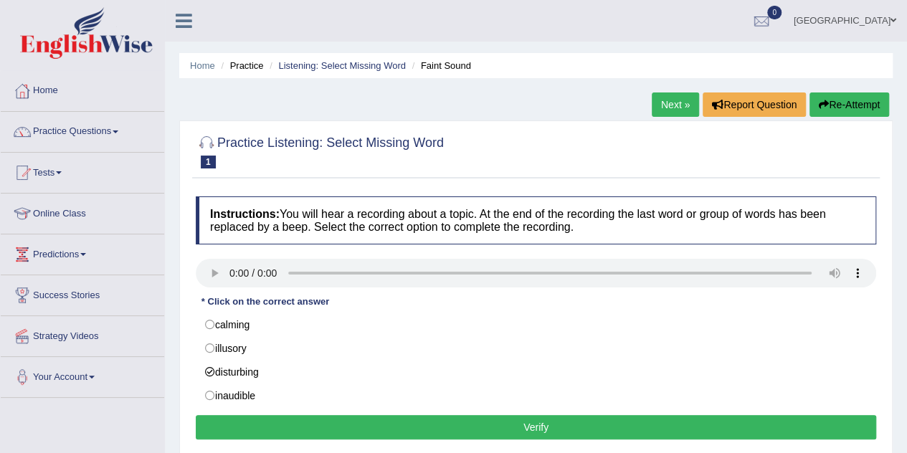
click at [285, 420] on button "Verify" at bounding box center [536, 427] width 680 height 24
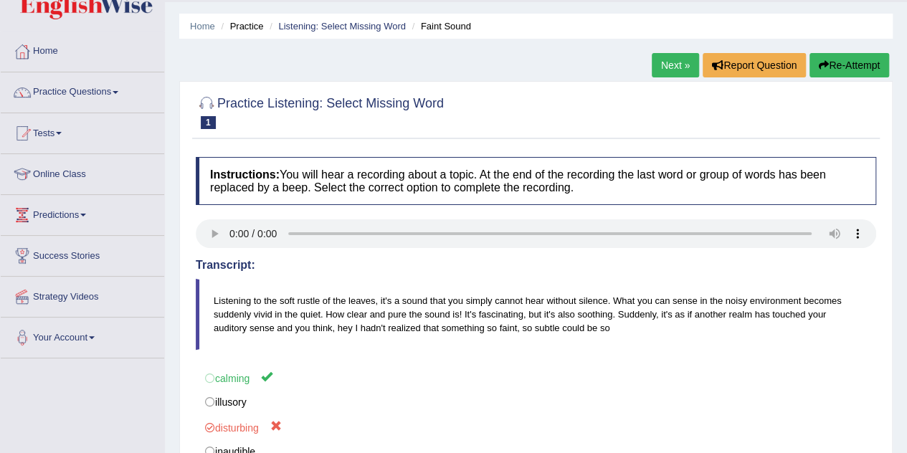
scroll to position [31, 0]
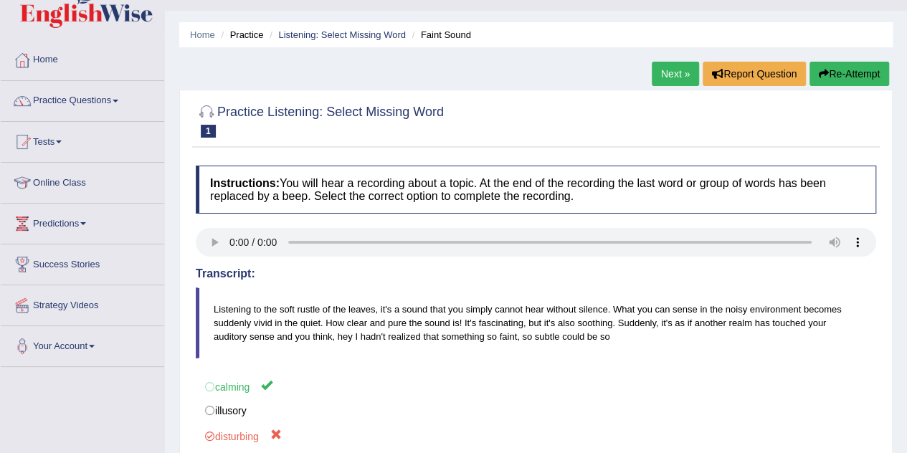
click at [665, 76] on link "Next »" at bounding box center [674, 74] width 47 height 24
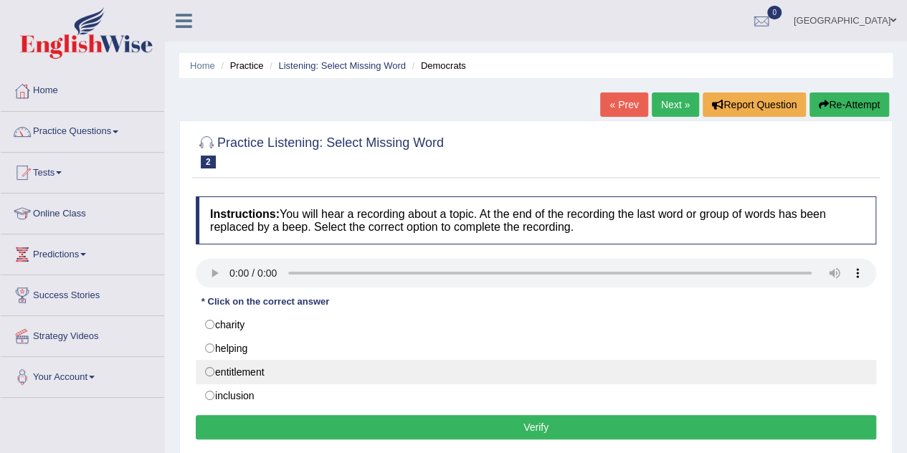
click at [262, 368] on label "entitlement" at bounding box center [536, 372] width 680 height 24
radio input "true"
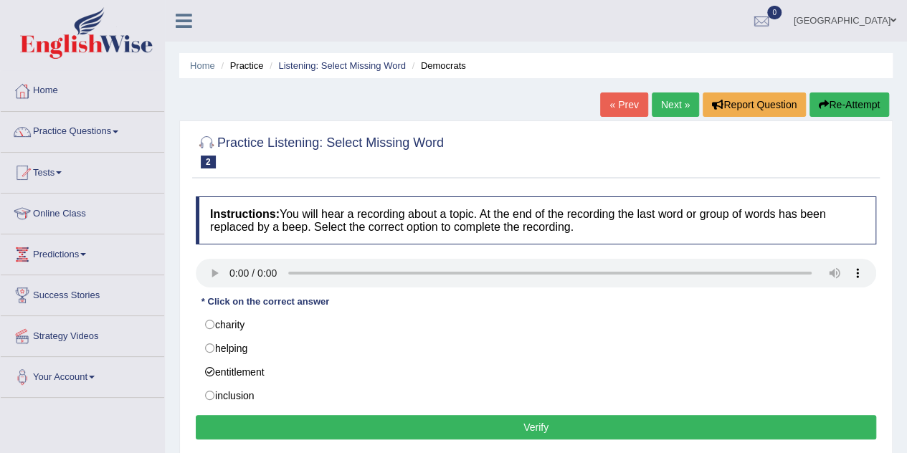
click at [273, 416] on button "Verify" at bounding box center [536, 427] width 680 height 24
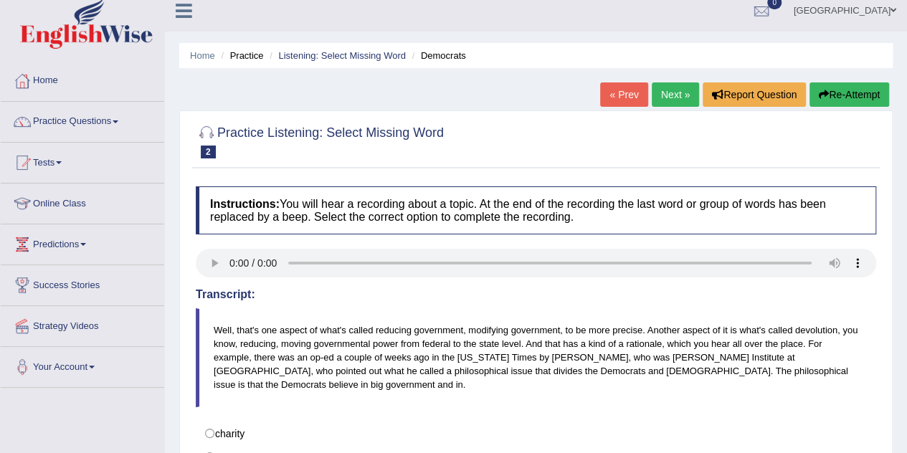
scroll to position [9, 0]
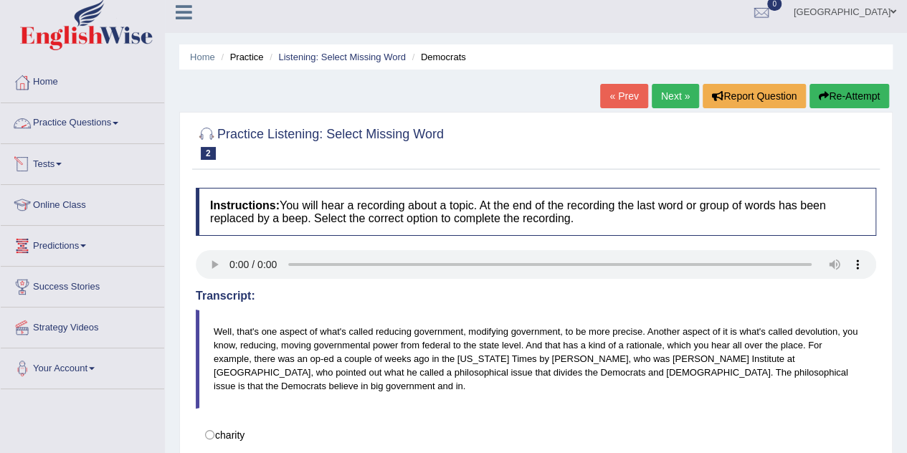
click at [105, 124] on link "Practice Questions" at bounding box center [82, 121] width 163 height 36
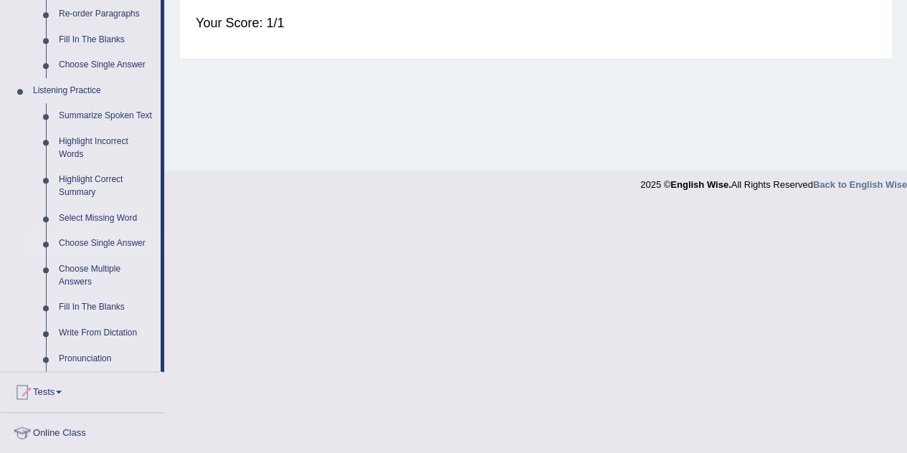
scroll to position [545, 0]
click at [119, 345] on link "Write From Dictation" at bounding box center [106, 335] width 108 height 26
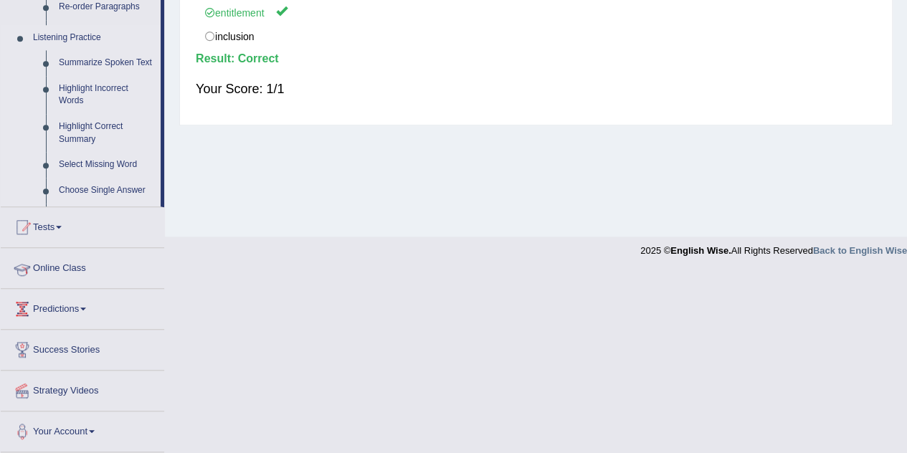
scroll to position [341, 0]
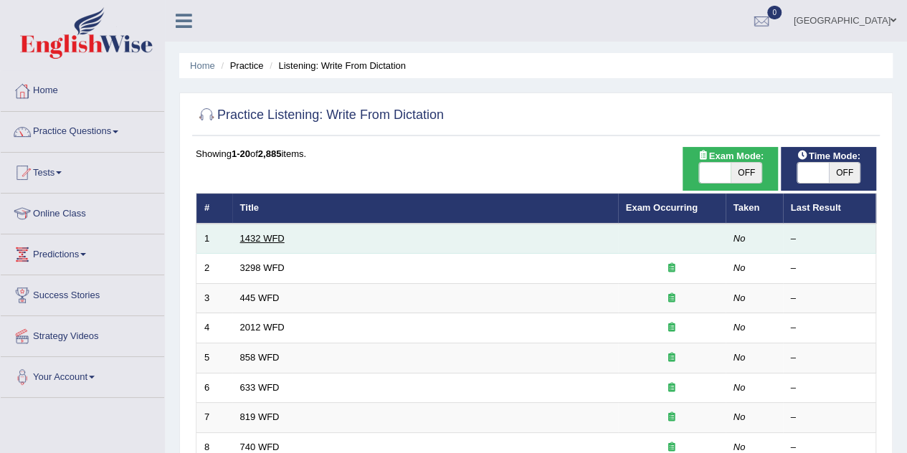
click at [262, 236] on link "1432 WFD" at bounding box center [262, 238] width 44 height 11
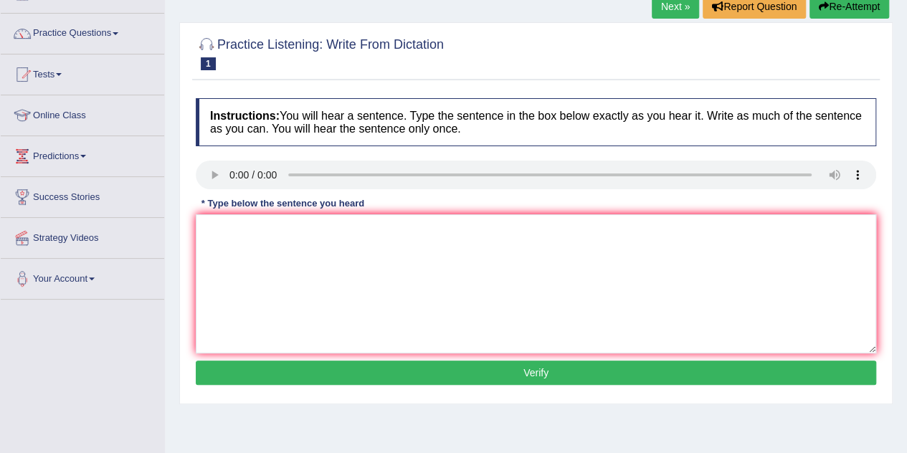
scroll to position [99, 0]
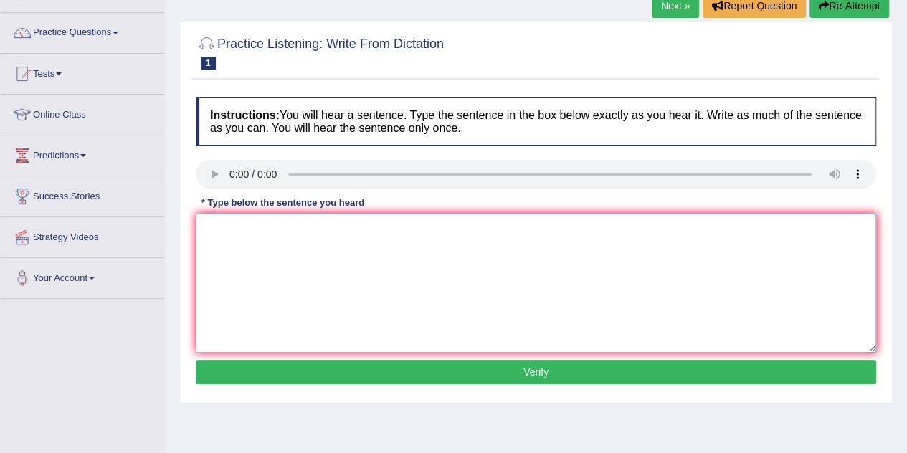
click at [207, 223] on textarea at bounding box center [536, 283] width 680 height 139
click at [318, 230] on textarea "More physical activity are beneficial to your health." at bounding box center [536, 283] width 680 height 139
type textarea "More physical activity beneficial to your health."
click at [367, 366] on button "Verify" at bounding box center [536, 372] width 680 height 24
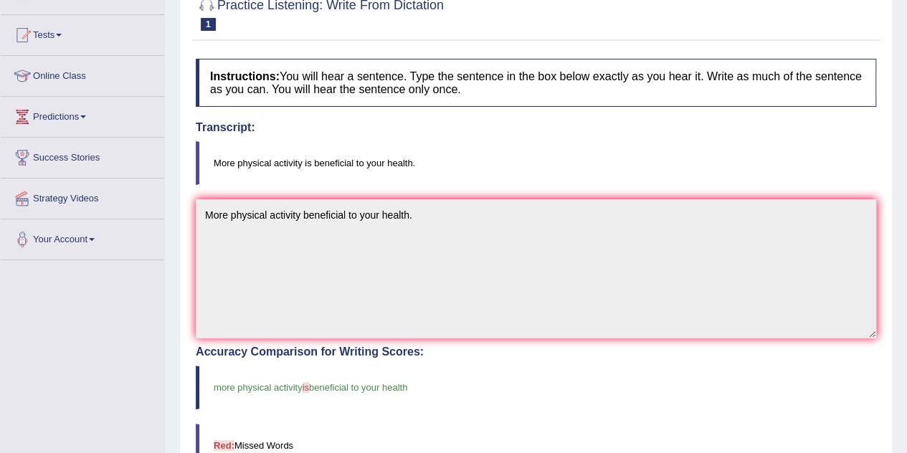
scroll to position [0, 0]
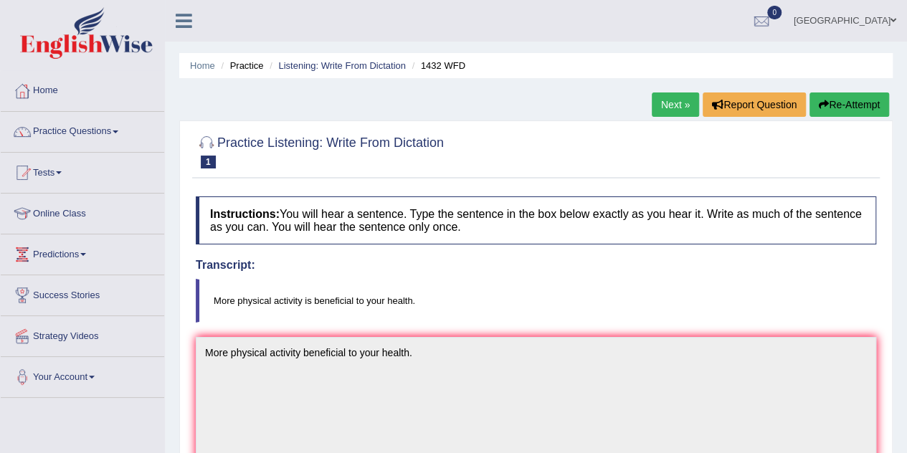
click at [665, 105] on link "Next »" at bounding box center [674, 104] width 47 height 24
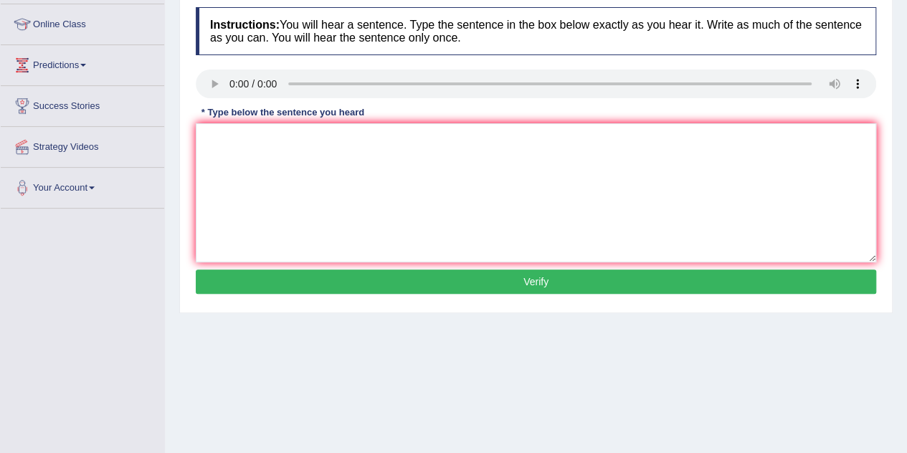
scroll to position [190, 0]
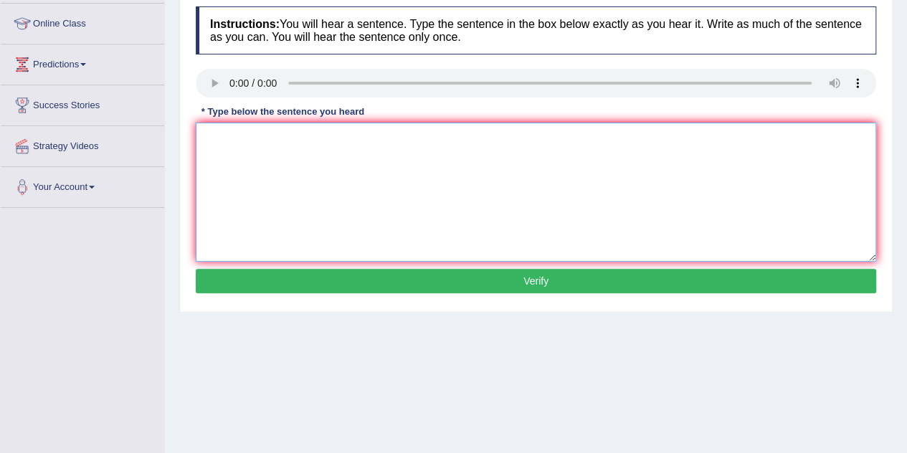
click at [217, 144] on textarea at bounding box center [536, 192] width 680 height 139
type textarea "A"
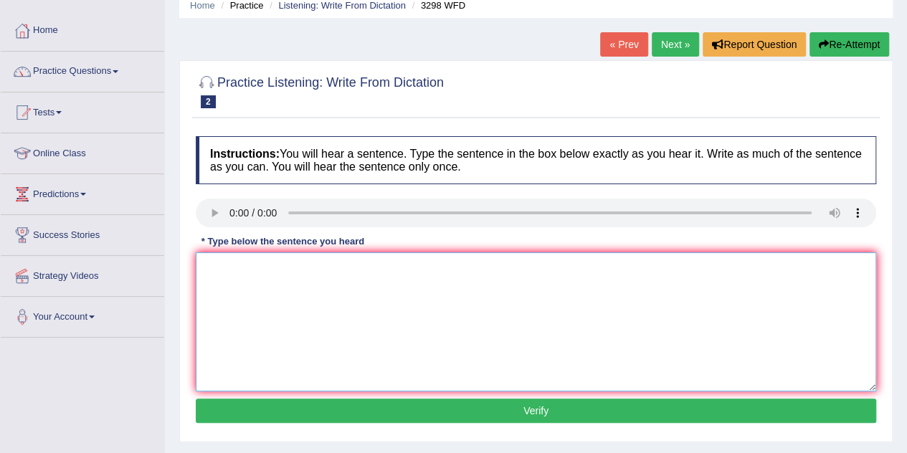
scroll to position [52, 0]
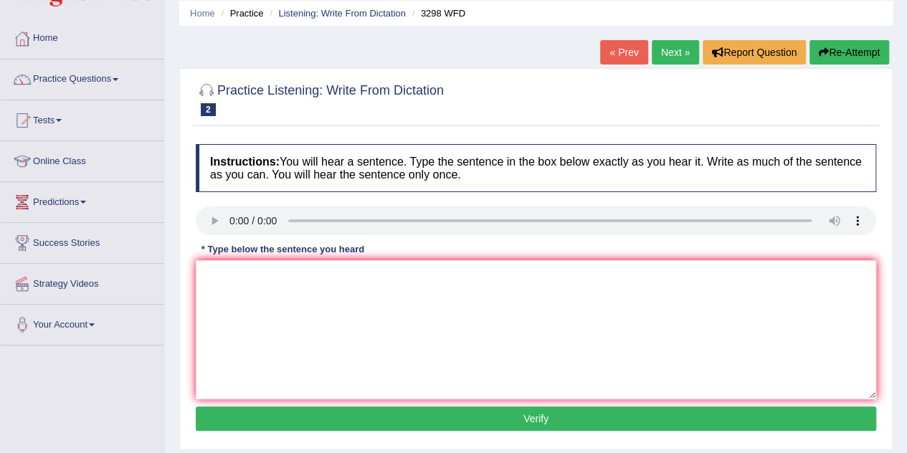
click at [669, 52] on link "Next »" at bounding box center [674, 52] width 47 height 24
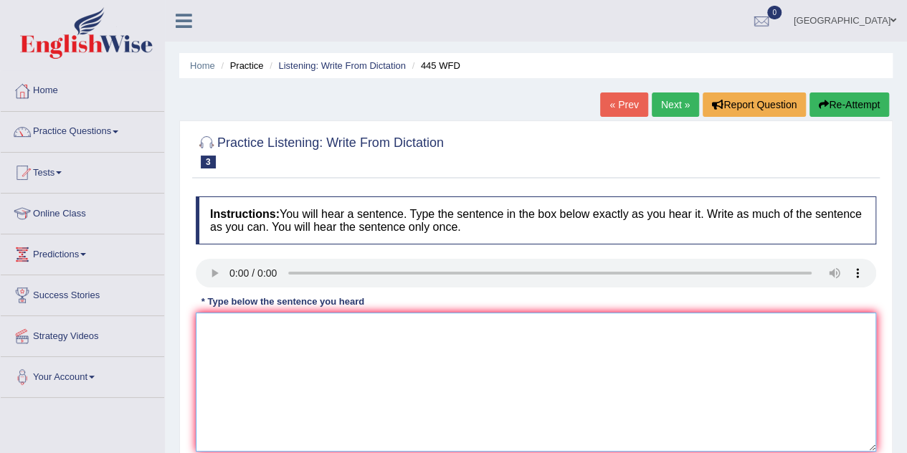
click at [229, 330] on textarea at bounding box center [536, 381] width 680 height 139
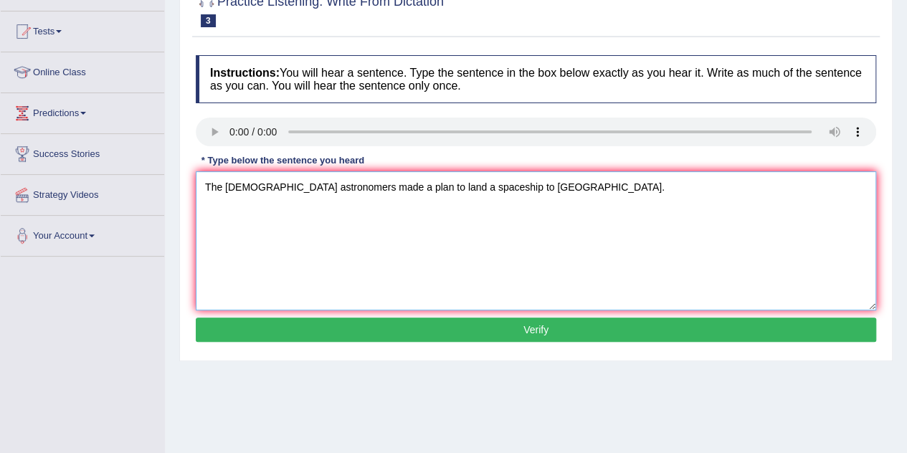
scroll to position [145, 0]
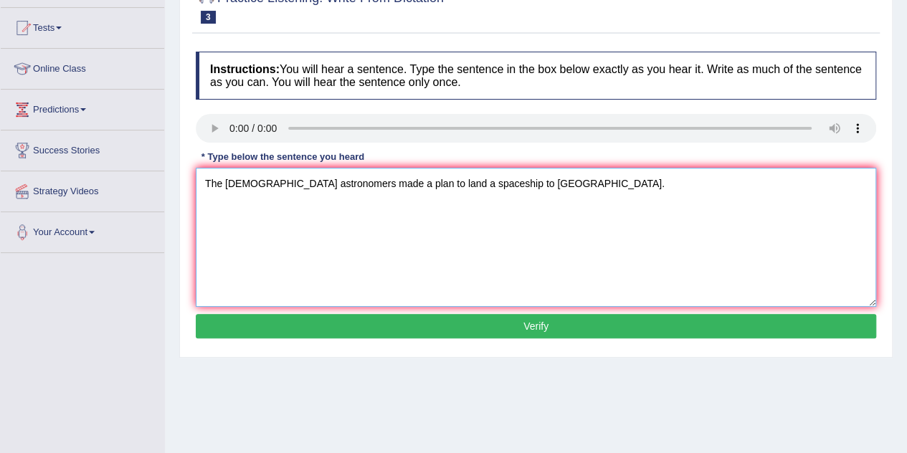
click at [492, 178] on textarea "The american astronomers made a plan to land a spaceship to Mars." at bounding box center [536, 237] width 680 height 139
click at [519, 184] on textarea "The american astronomers made a plan to land a spaceship to mars." at bounding box center [536, 237] width 680 height 139
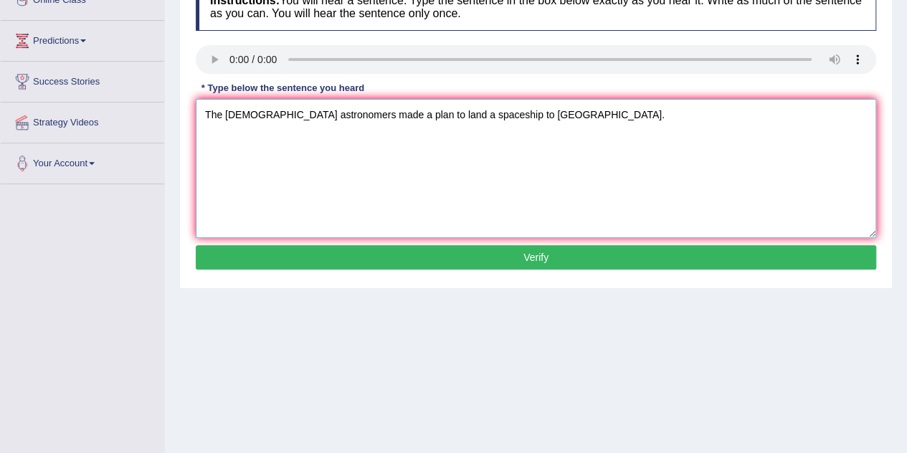
scroll to position [218, 0]
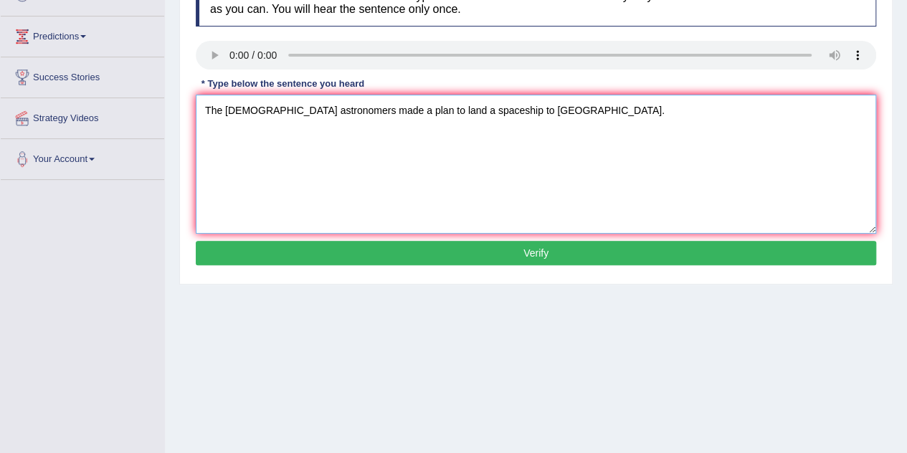
type textarea "The american astronomers made a plan to land a spaceship to mars."
click at [506, 243] on button "Verify" at bounding box center [536, 253] width 680 height 24
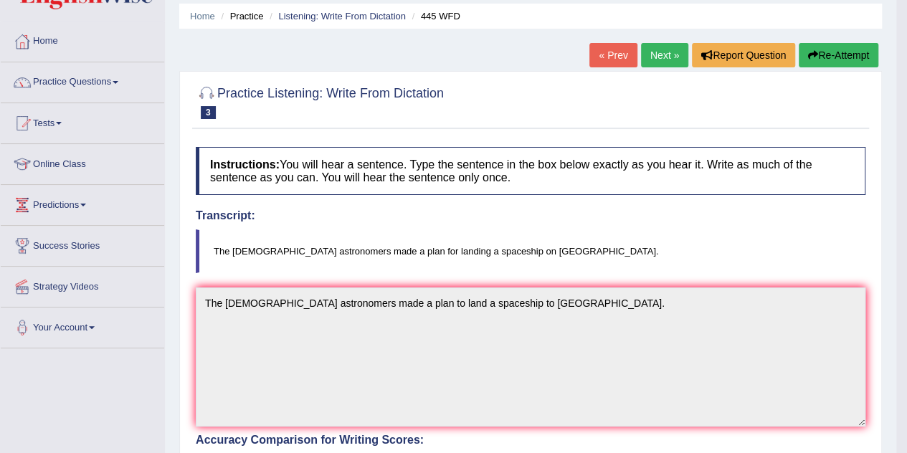
scroll to position [47, 0]
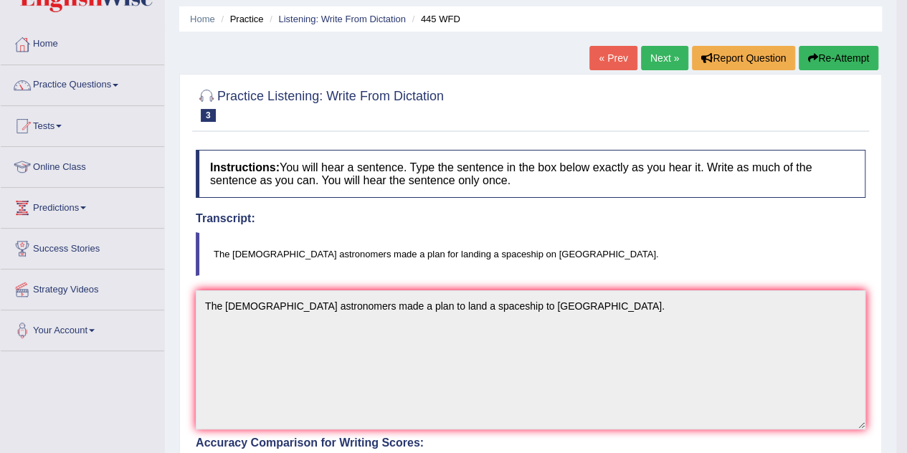
click at [654, 62] on link "Next »" at bounding box center [664, 58] width 47 height 24
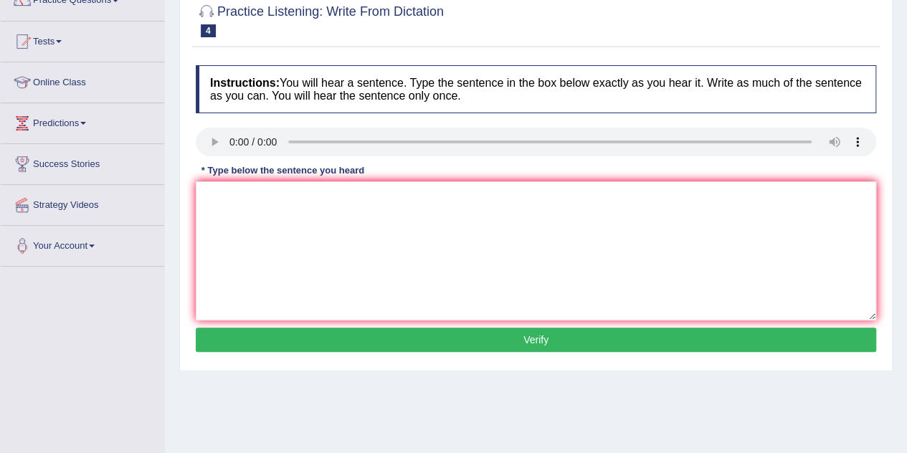
scroll to position [141, 0]
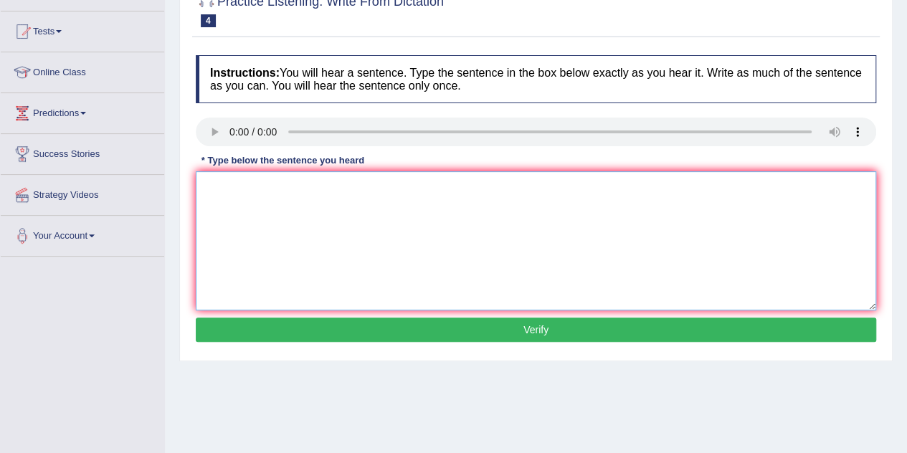
click at [210, 196] on textarea at bounding box center [536, 240] width 680 height 139
type textarea "There is a great deal debate on this topic."
click at [280, 335] on button "Verify" at bounding box center [536, 330] width 680 height 24
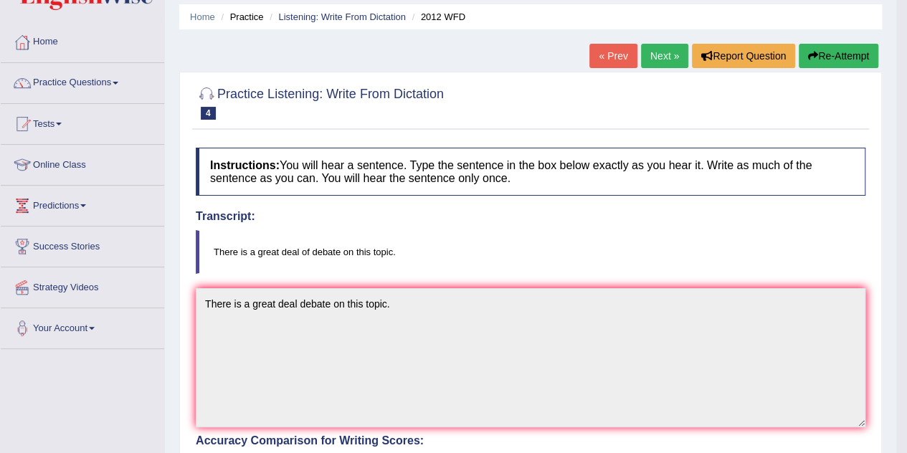
scroll to position [37, 0]
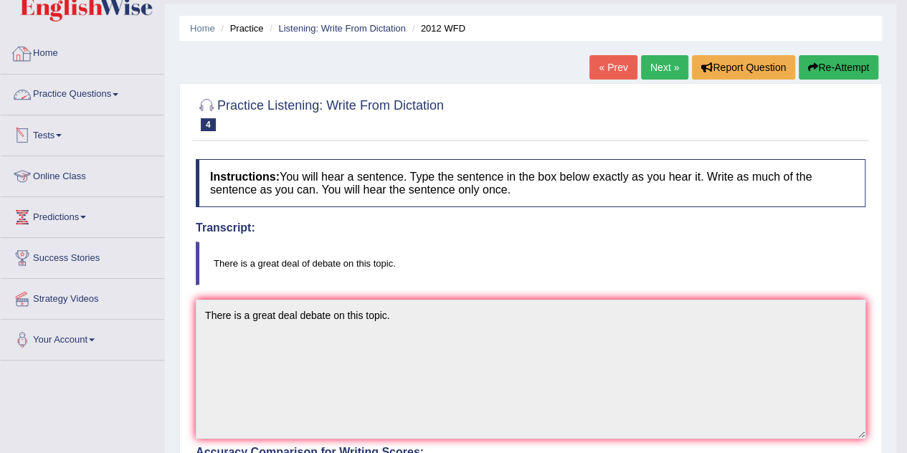
click at [55, 55] on link "Home" at bounding box center [82, 52] width 163 height 36
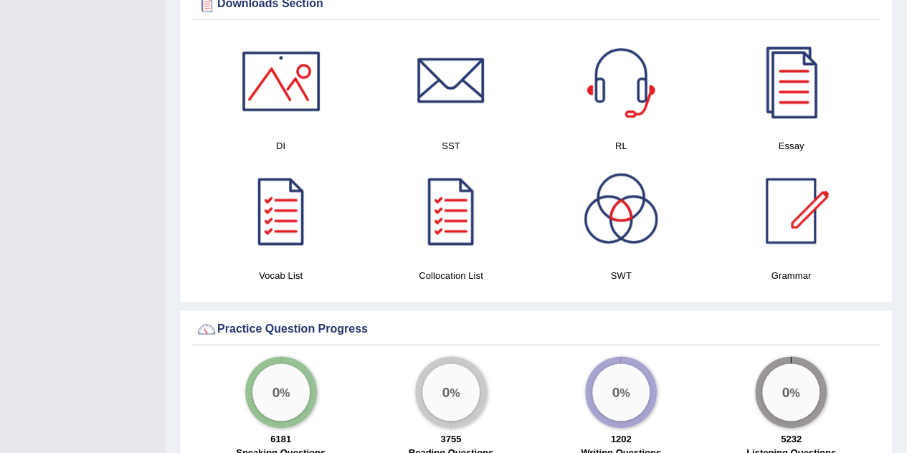
scroll to position [732, 0]
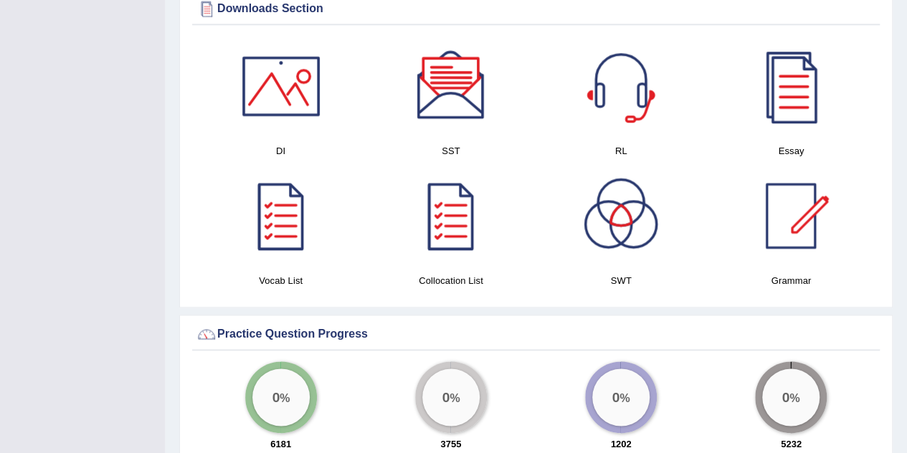
click at [267, 204] on div at bounding box center [281, 216] width 100 height 100
click at [454, 211] on div at bounding box center [451, 216] width 100 height 100
click at [775, 118] on div at bounding box center [790, 86] width 100 height 100
click at [597, 242] on div at bounding box center [620, 216] width 100 height 100
click at [281, 233] on div at bounding box center [281, 216] width 100 height 100
